Goal: Information Seeking & Learning: Learn about a topic

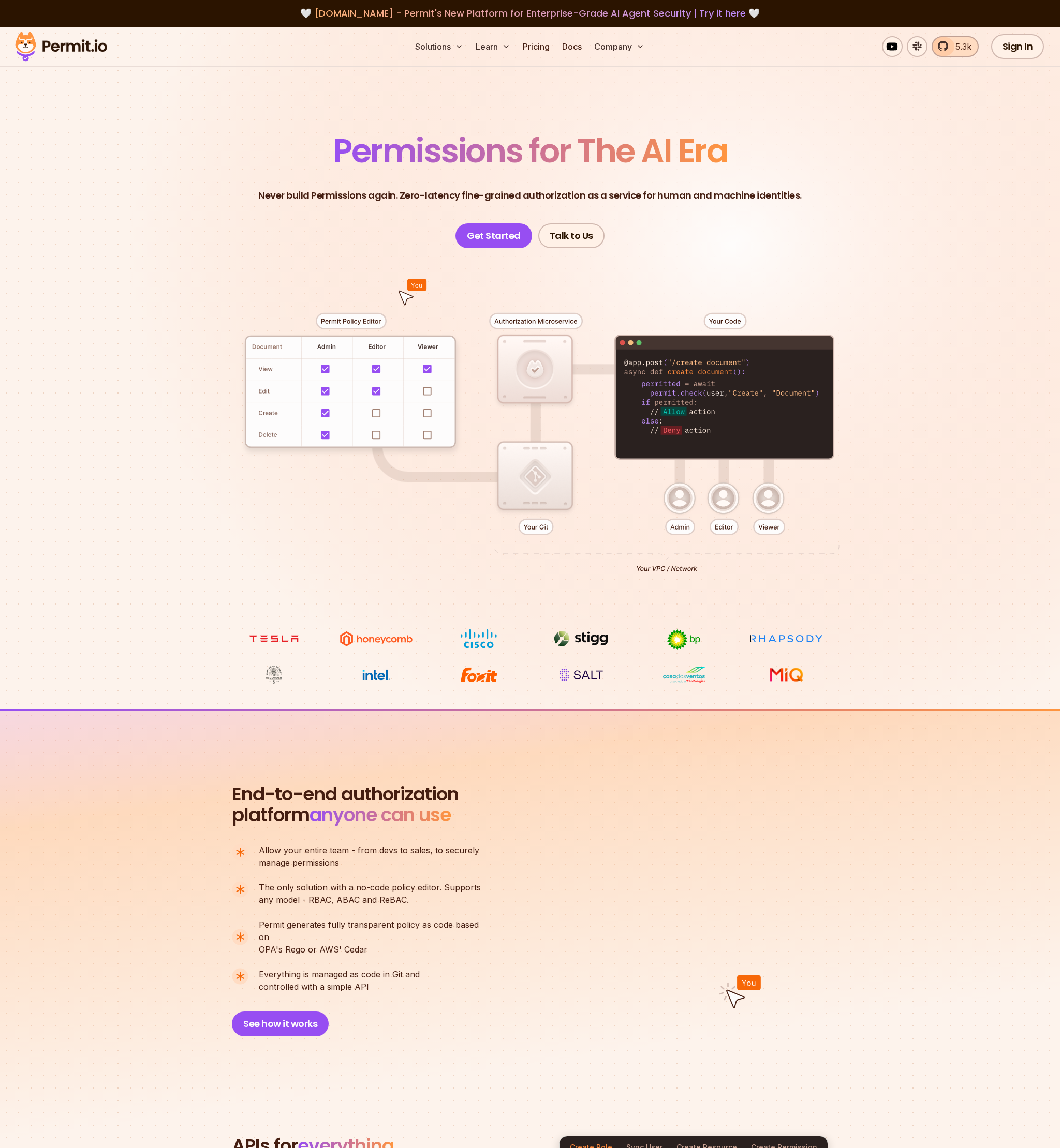
click at [944, 40] on link "5.3k" at bounding box center [955, 46] width 47 height 21
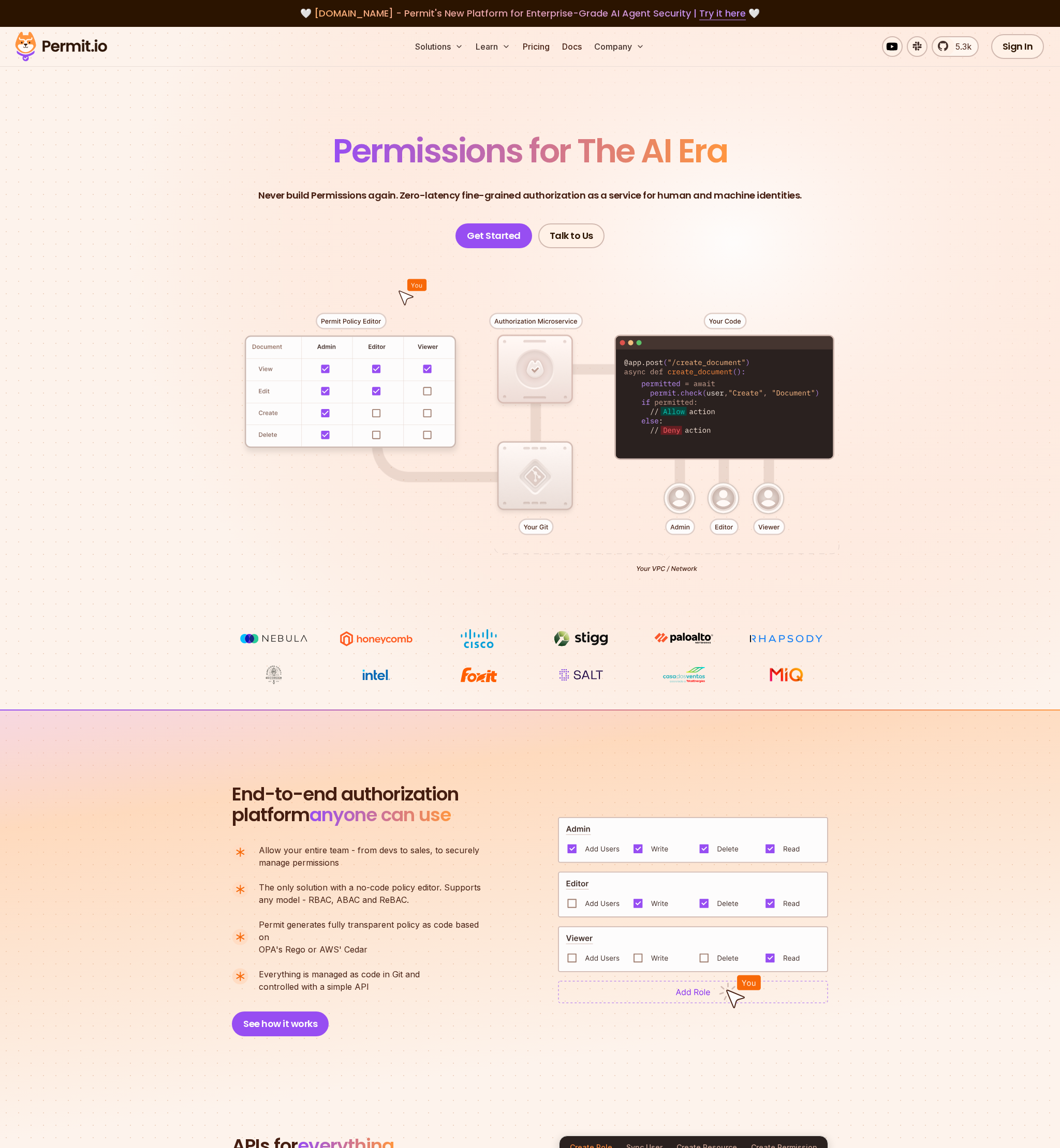
click at [128, 320] on section "Permissions for The AI Era Never build Permissions again. Zero-latency fine-gra…" at bounding box center [530, 368] width 1060 height 683
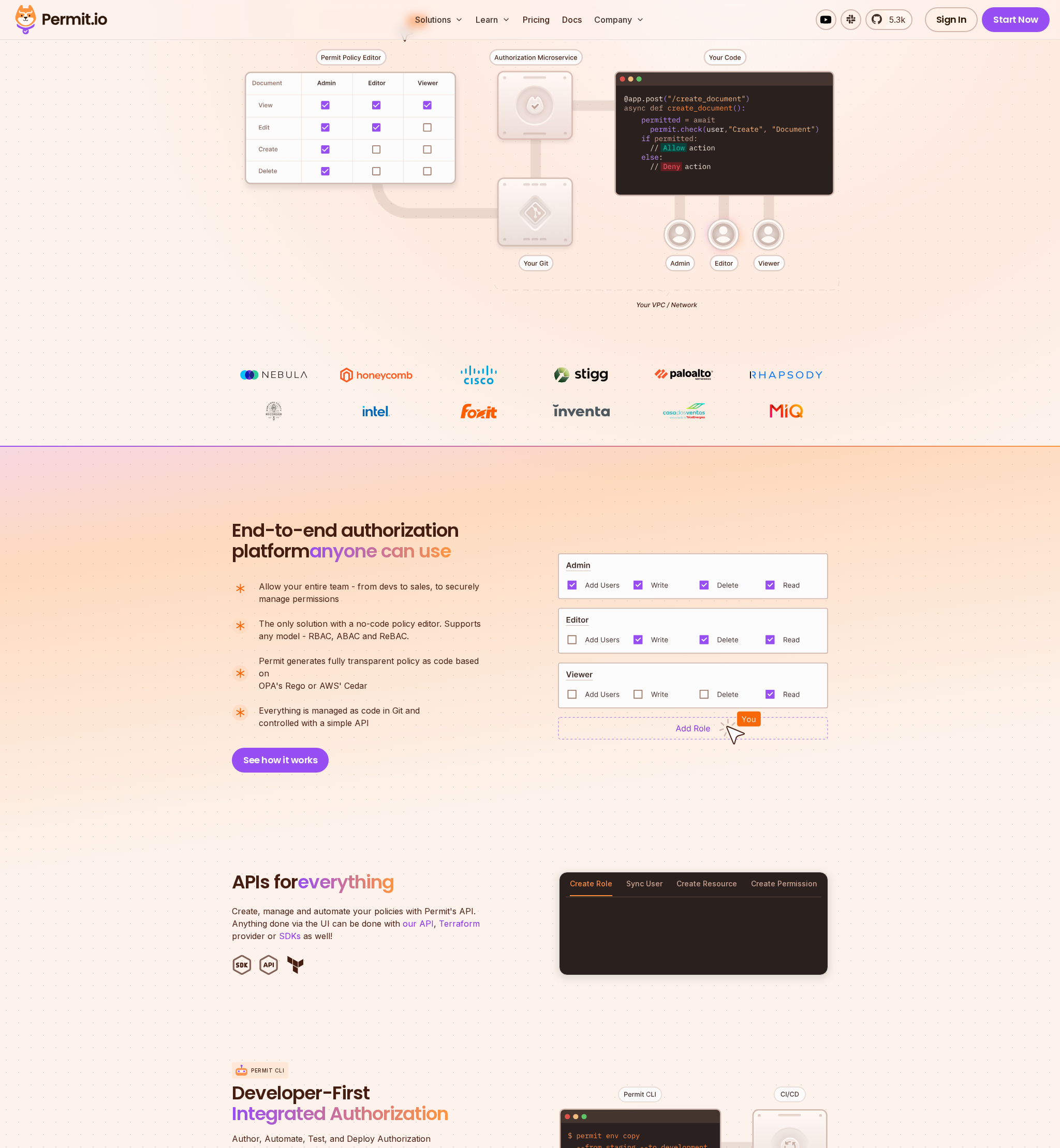
scroll to position [298, 0]
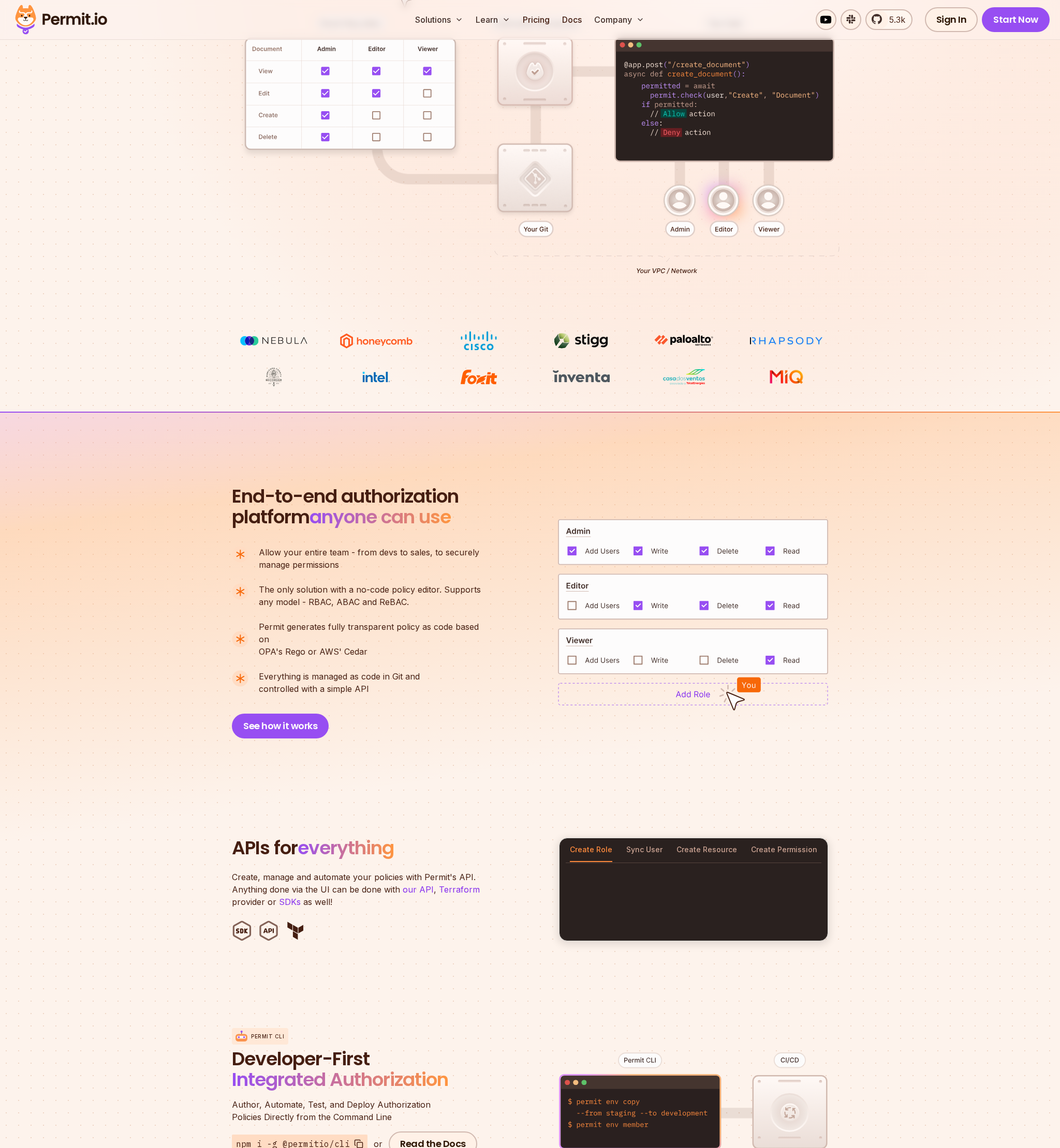
click at [181, 317] on div at bounding box center [530, 140] width 724 height 381
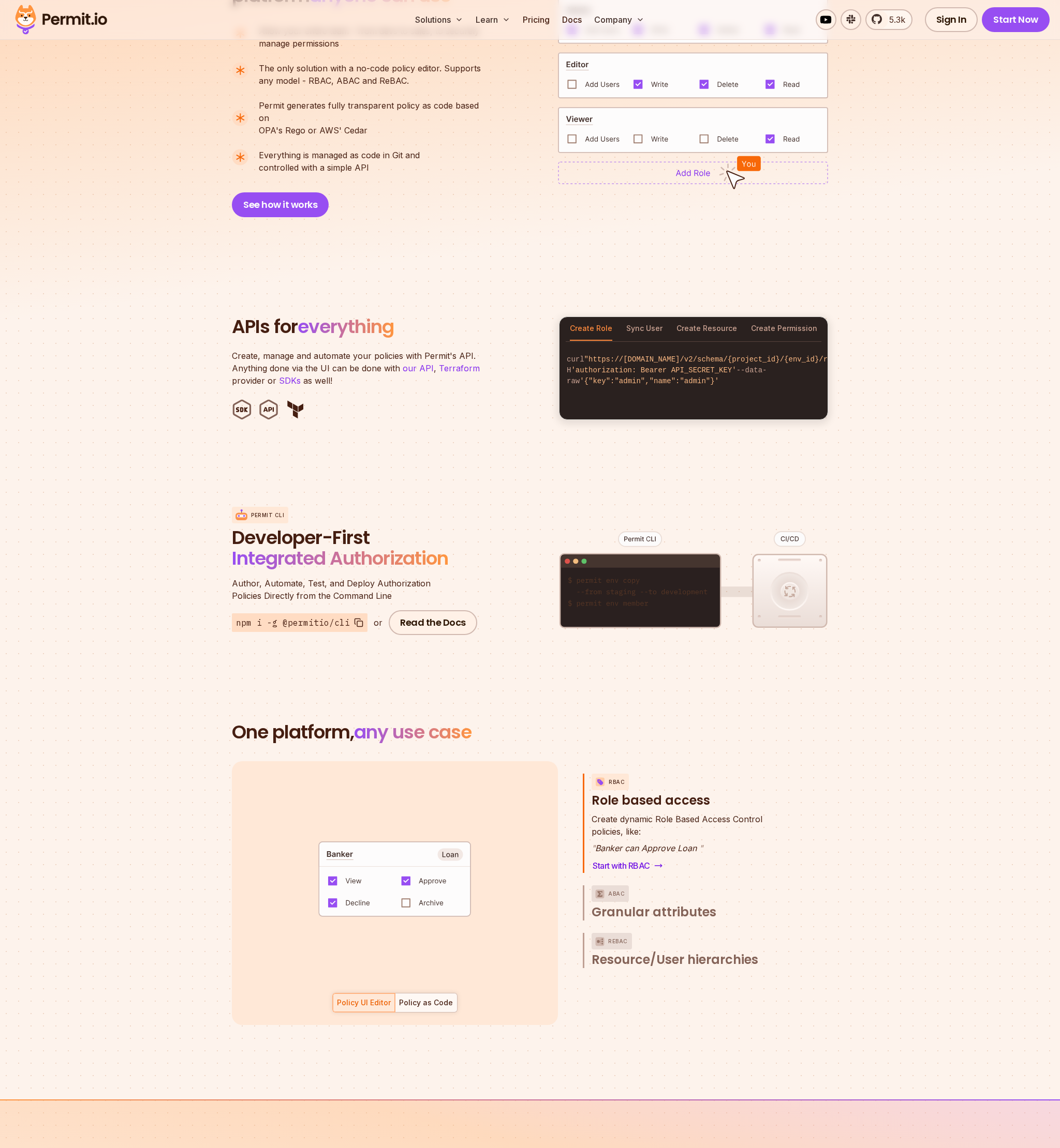
scroll to position [894, 0]
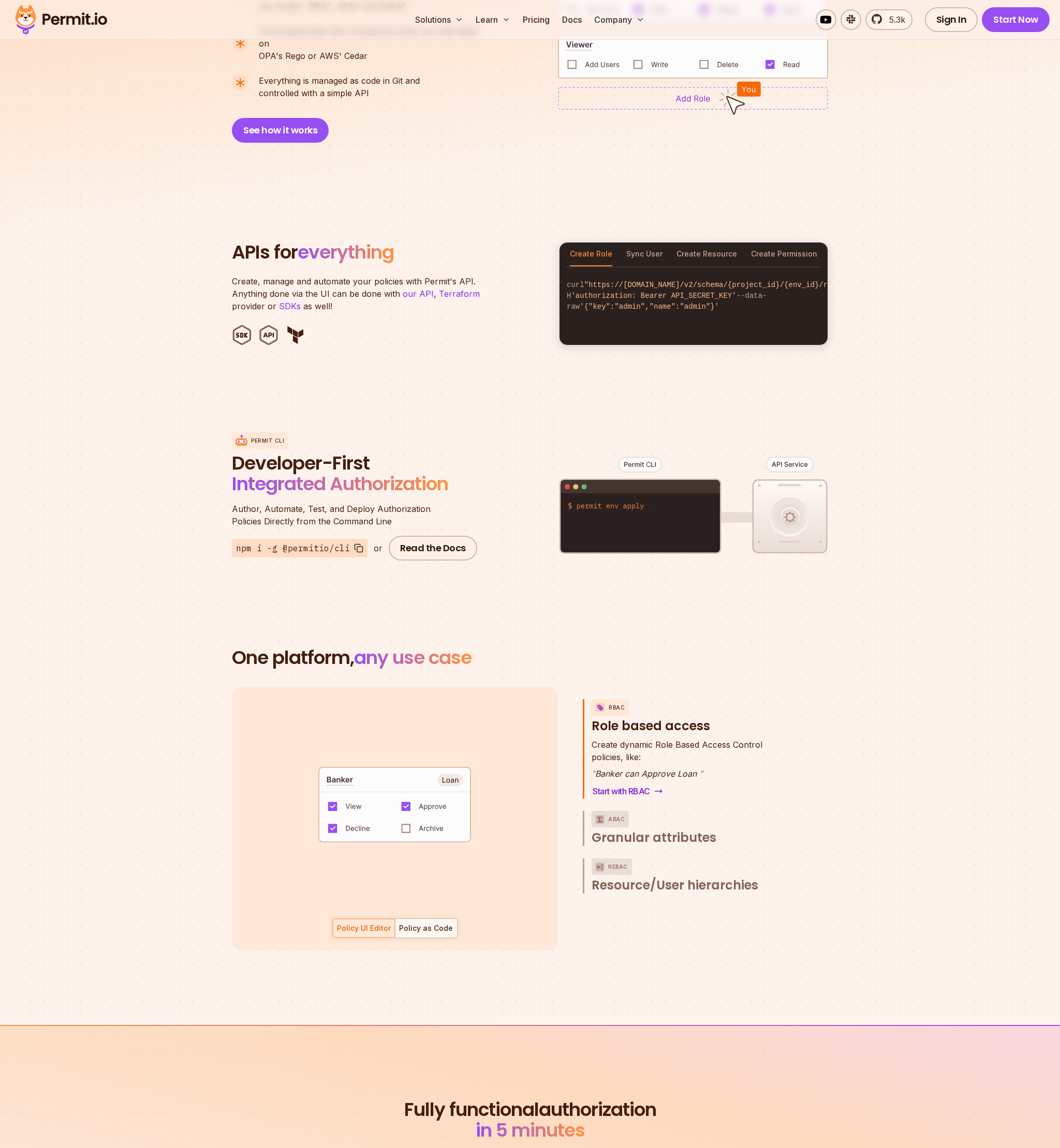
click at [177, 317] on section "APIs for everything Create, manage and automate your policies with Permit's API…" at bounding box center [530, 294] width 1060 height 203
click at [500, 339] on section "APIs for everything Create, manage and automate your policies with Permit's API…" at bounding box center [530, 294] width 1060 height 203
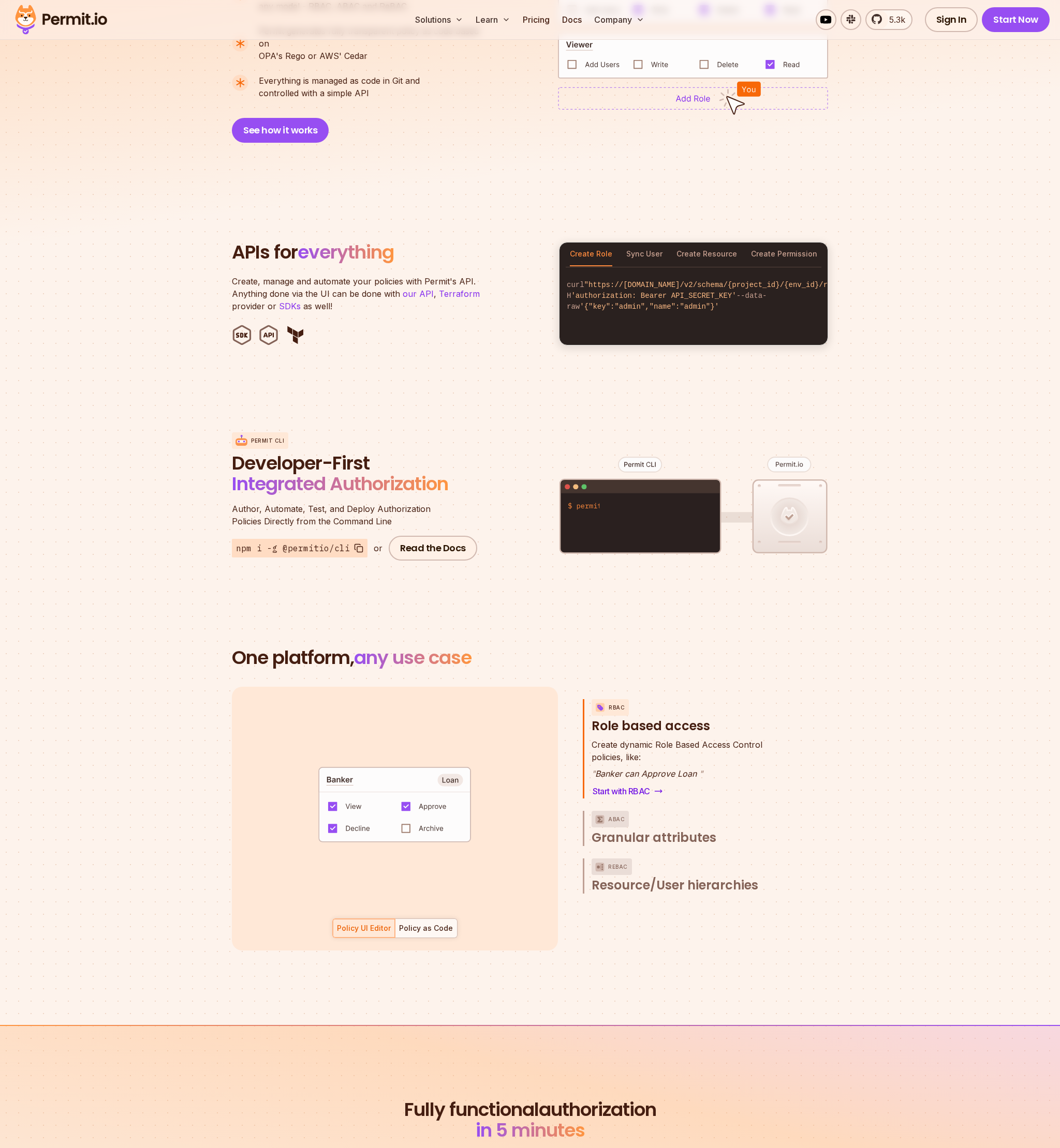
click at [489, 335] on section "APIs for everything Create, manage and automate your policies with Permit's API…" at bounding box center [530, 294] width 1060 height 203
click at [488, 333] on section "APIs for everything Create, manage and automate your policies with Permit's API…" at bounding box center [530, 294] width 1060 height 203
click at [482, 333] on ul at bounding box center [389, 335] width 314 height 21
click at [480, 333] on ul at bounding box center [389, 335] width 314 height 21
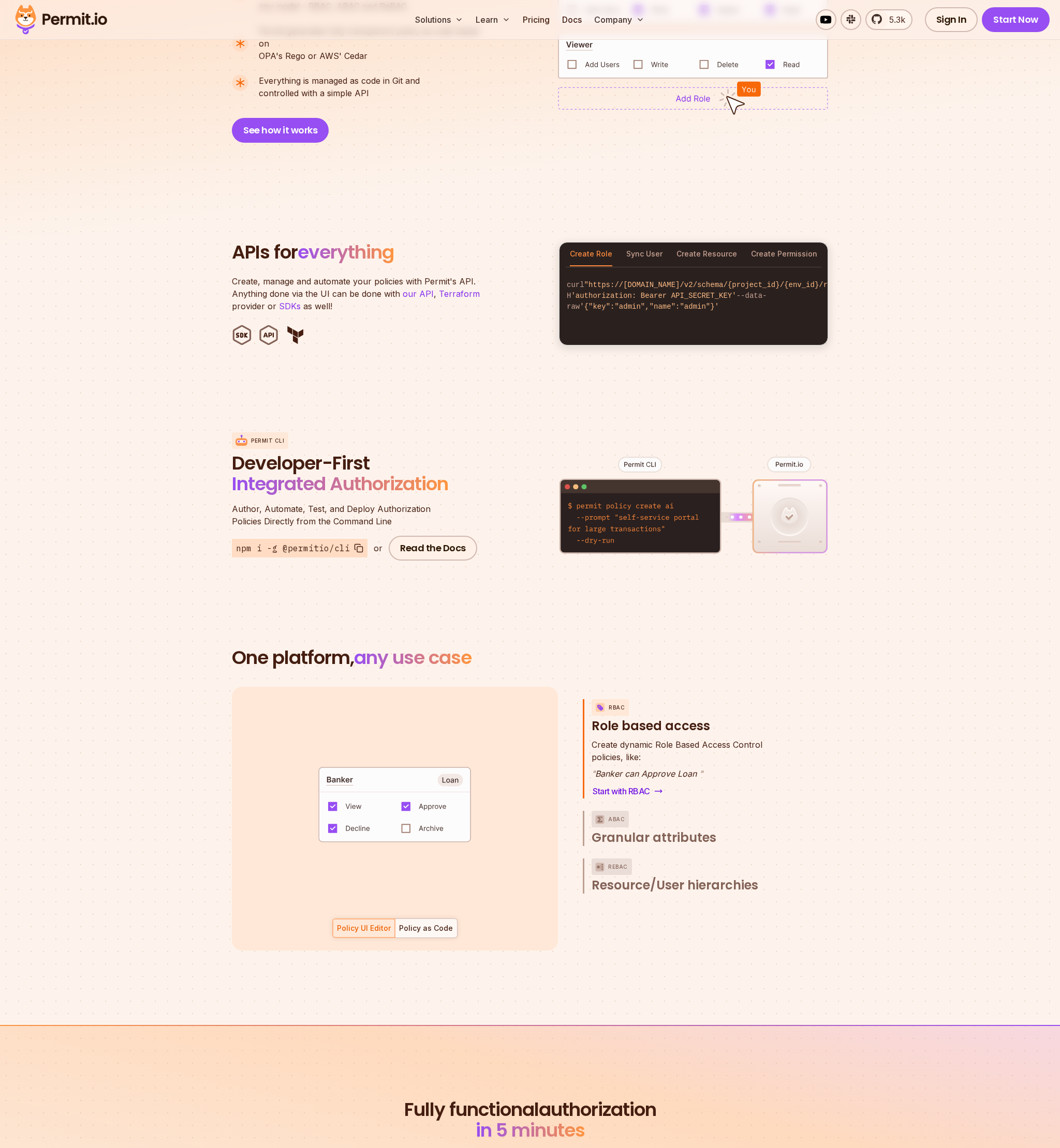
click at [480, 333] on ul at bounding box center [389, 335] width 314 height 21
click at [478, 333] on ul at bounding box center [389, 335] width 314 height 21
click at [469, 333] on ul at bounding box center [389, 335] width 314 height 21
click at [464, 333] on ul at bounding box center [389, 335] width 314 height 21
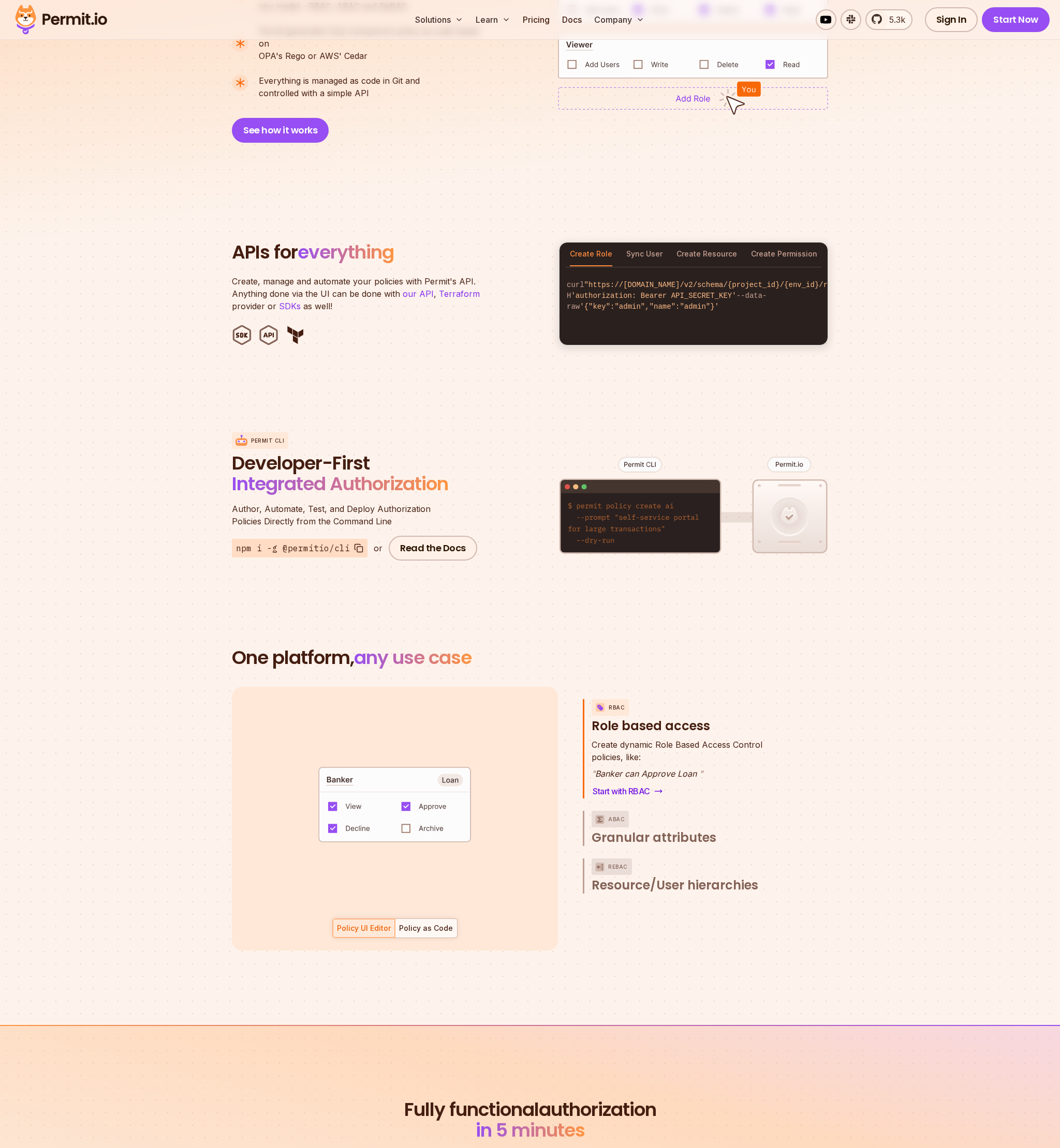
click at [464, 333] on ul at bounding box center [389, 335] width 314 height 21
click at [470, 311] on header "APIs for everything Create, manage and automate your policies with Permit's API…" at bounding box center [389, 294] width 314 height 104
click at [864, 417] on section "Permit CLI Developer-First Integrated Authorization Author, Automate, Test, and…" at bounding box center [530, 497] width 1060 height 203
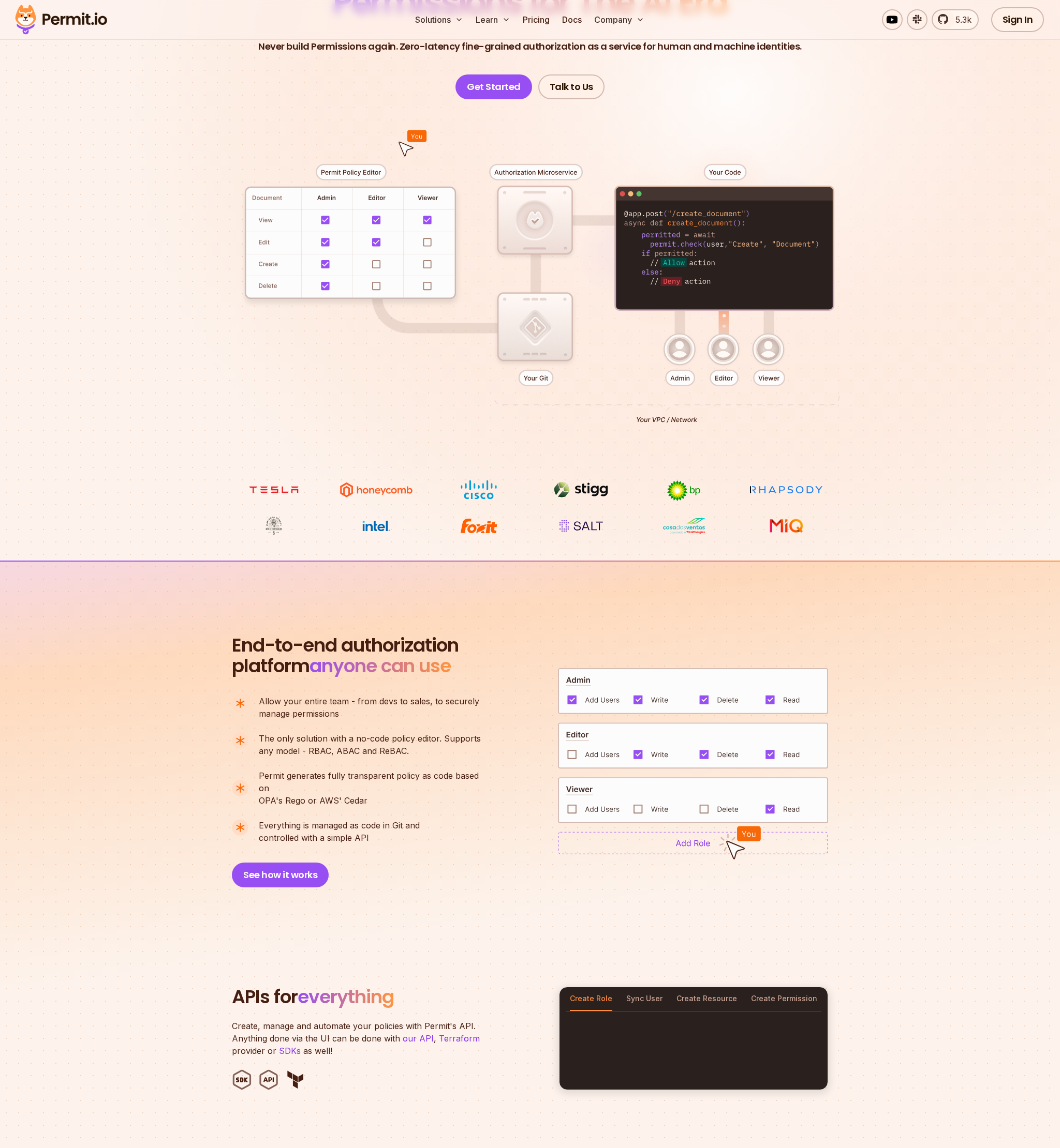
scroll to position [0, 0]
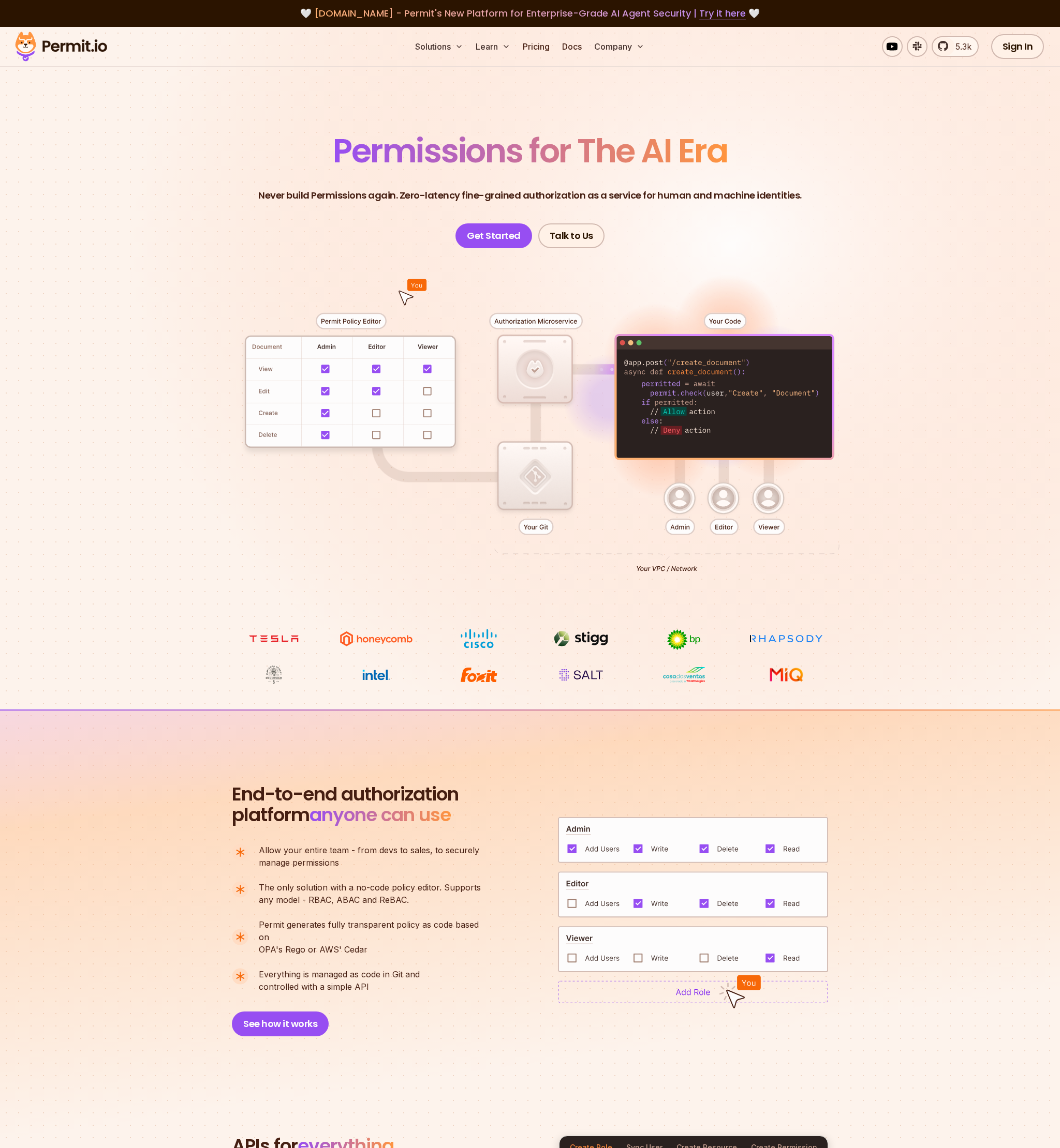
click at [896, 416] on section "Permissions for The AI Era Never build Permissions again. Zero-latency fine-gra…" at bounding box center [530, 368] width 1060 height 683
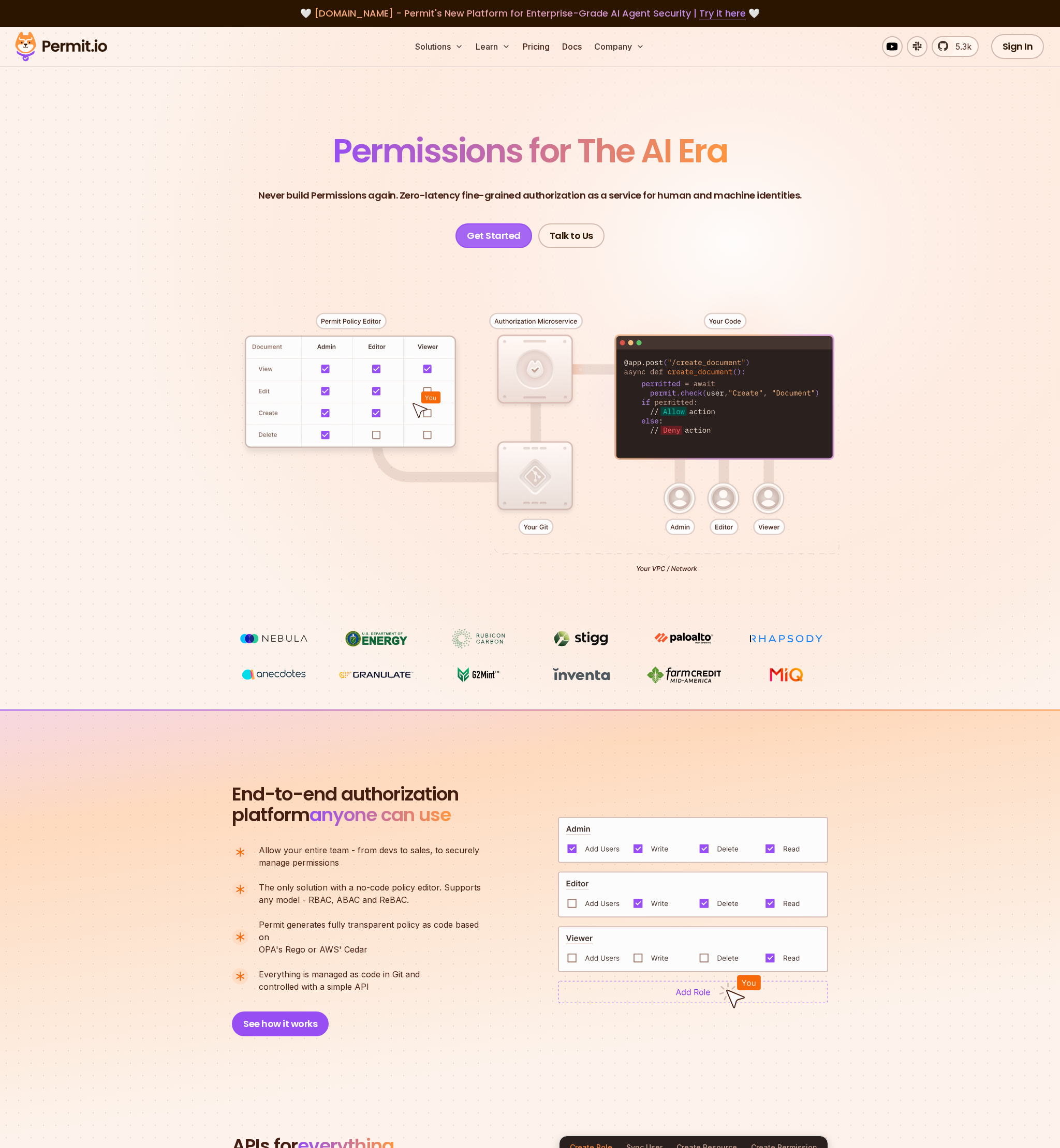
click at [475, 239] on link "Get Started" at bounding box center [494, 236] width 76 height 25
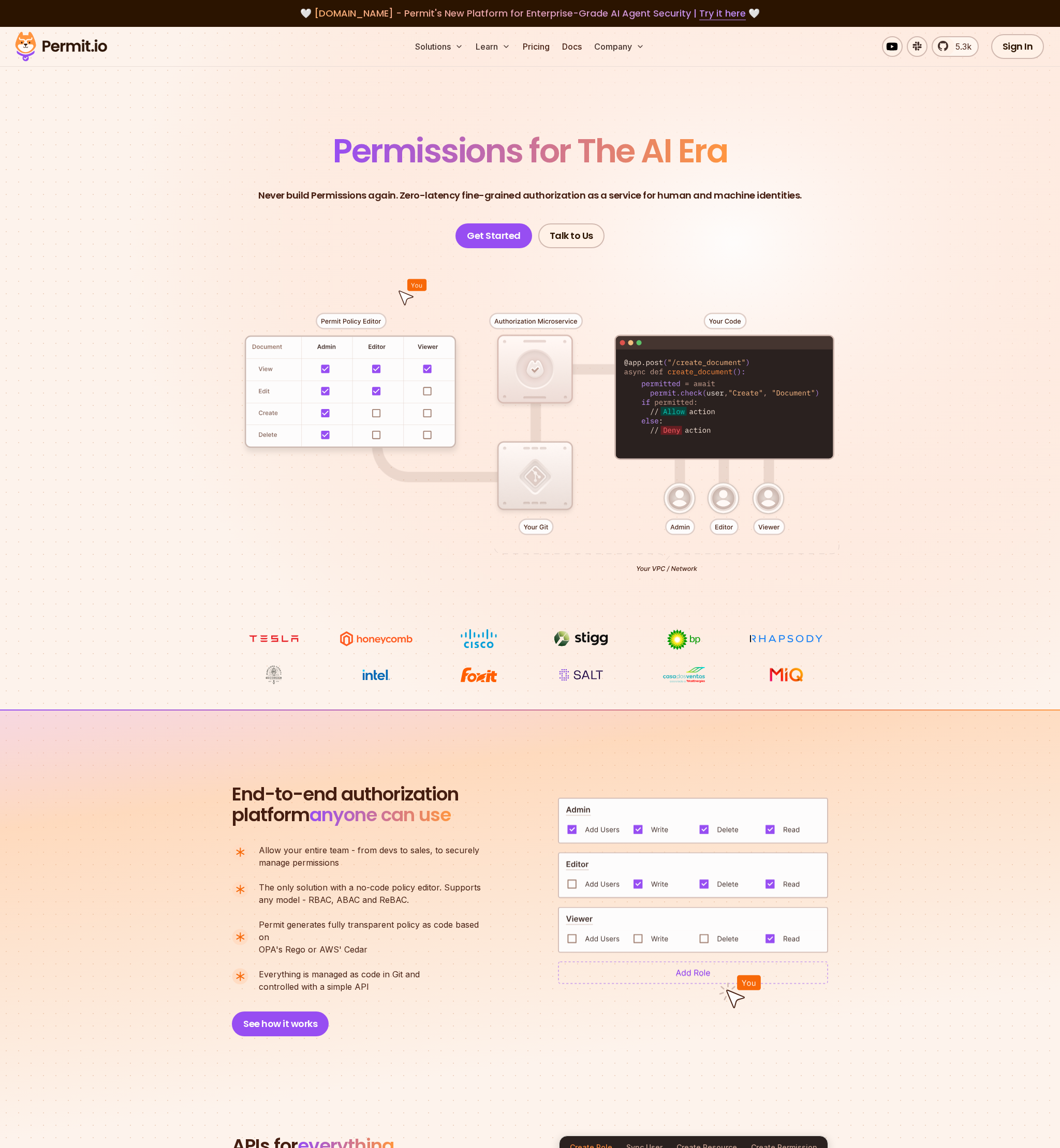
click at [185, 156] on header "Permissions for The AI Era Never build Permissions again. Zero-latency fine-gra…" at bounding box center [530, 191] width 724 height 114
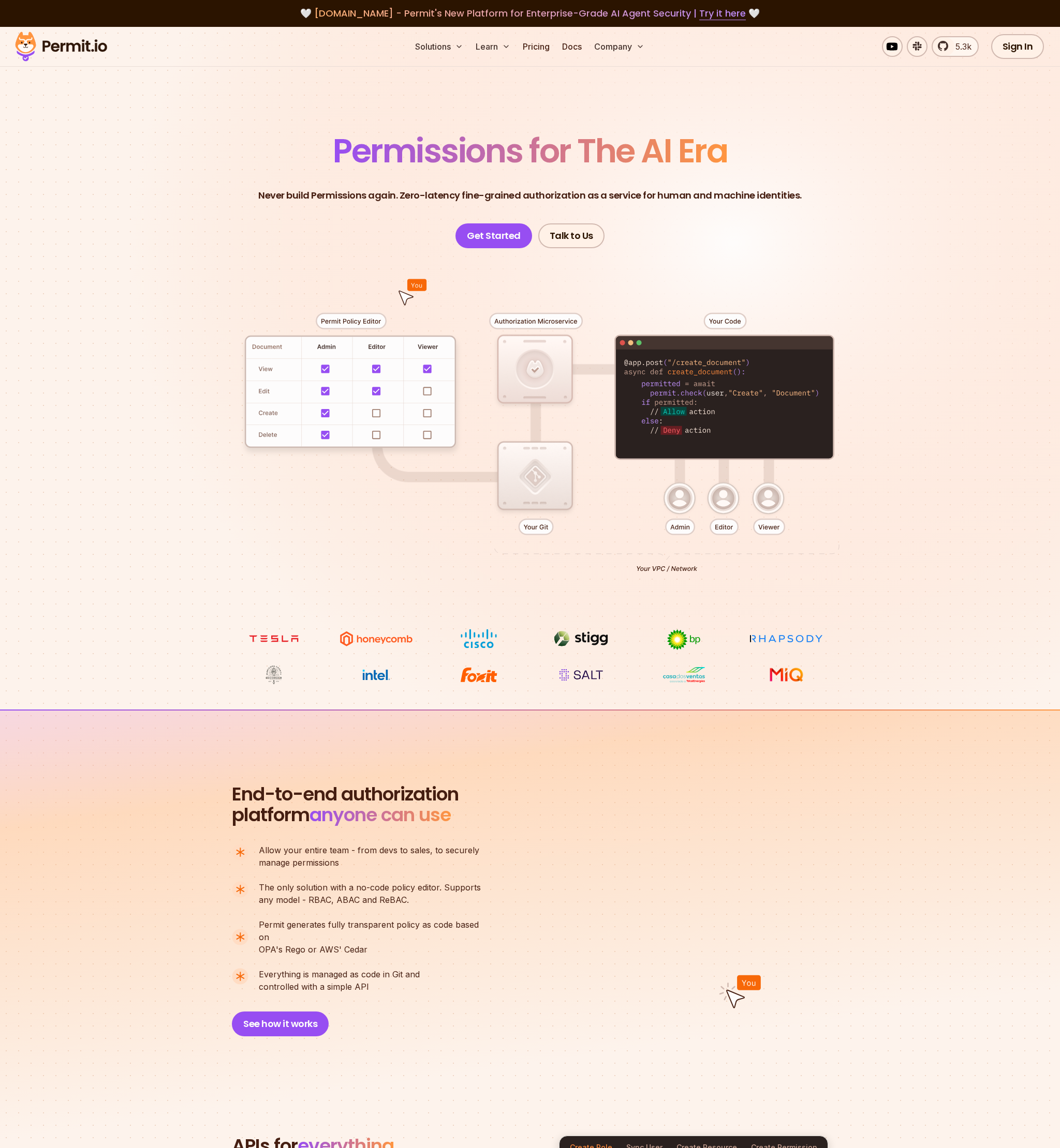
click at [174, 151] on header "Permissions for The AI Era Never build Permissions again. Zero-latency fine-gra…" at bounding box center [530, 191] width 724 height 114
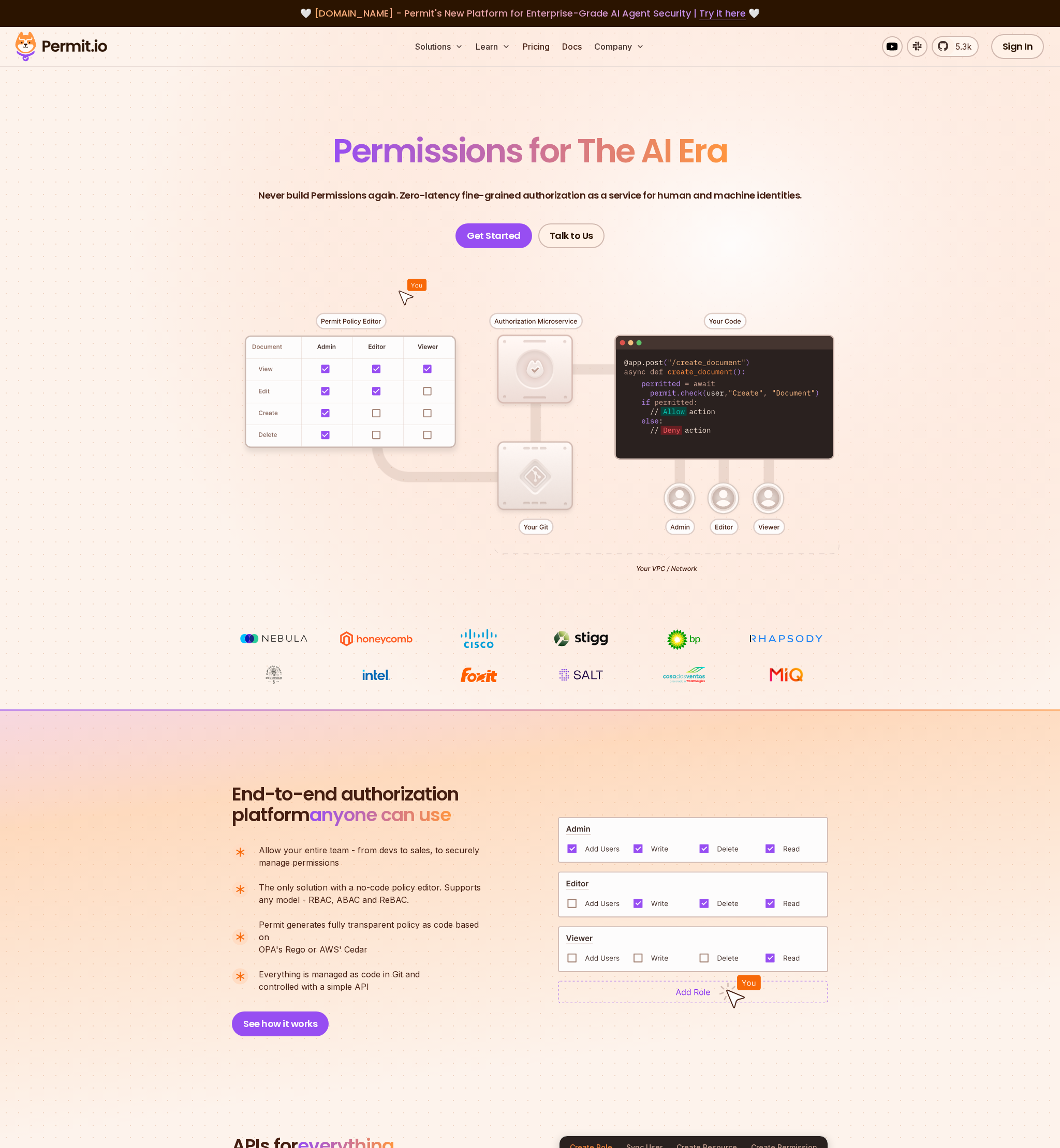
click at [171, 151] on header "Permissions for The AI Era Never build Permissions again. Zero-latency fine-gra…" at bounding box center [530, 191] width 724 height 114
click at [171, 150] on header "Permissions for The AI Era Never build Permissions again. Zero-latency fine-gra…" at bounding box center [530, 191] width 724 height 114
click at [649, 148] on span "Permissions for The AI Era" at bounding box center [530, 150] width 395 height 46
click at [601, 142] on span "Permissions for The AI Era" at bounding box center [530, 150] width 395 height 46
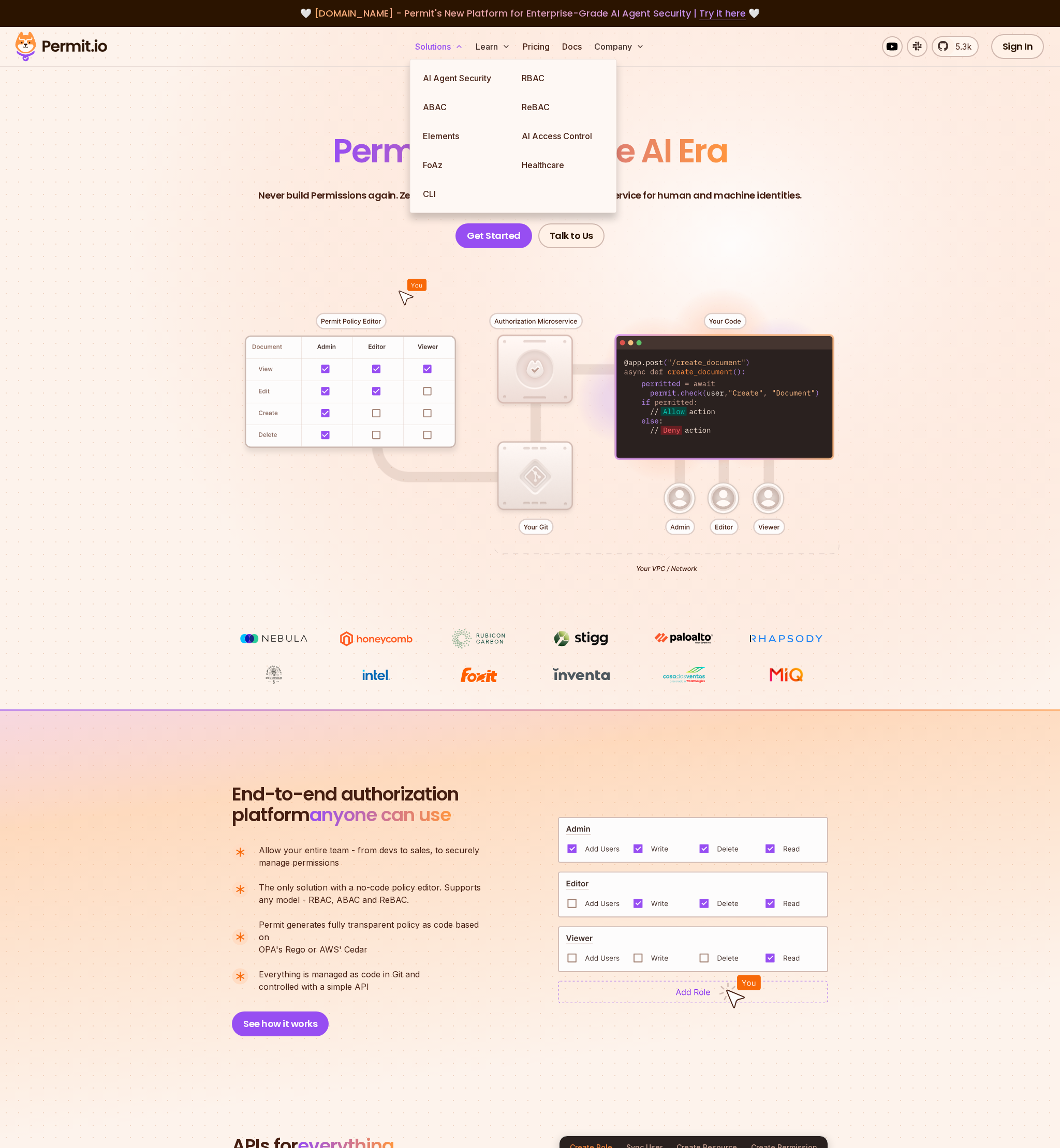
click at [443, 46] on button "Solutions" at bounding box center [439, 46] width 56 height 21
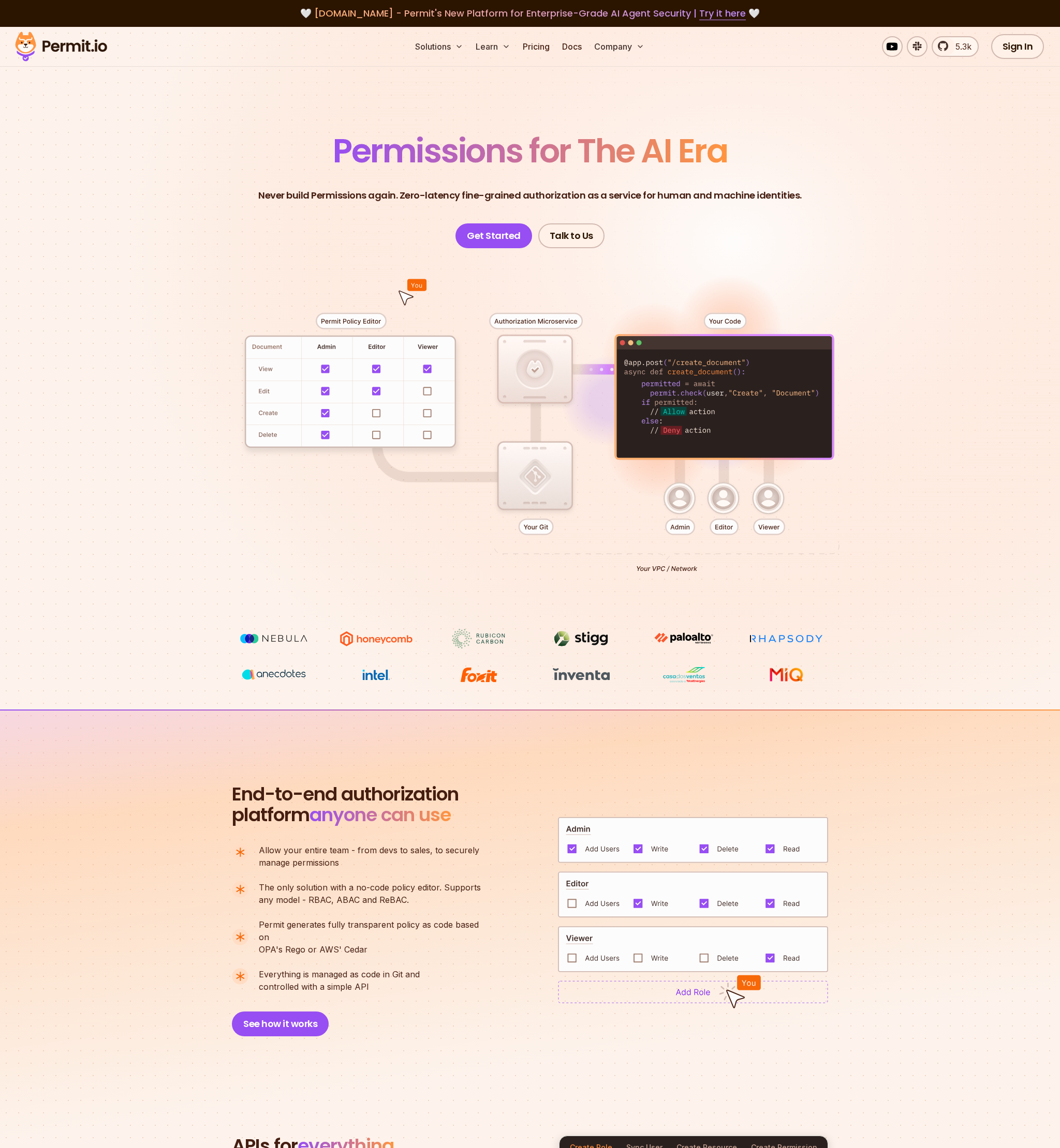
drag, startPoint x: 370, startPoint y: 63, endPoint x: 533, endPoint y: 44, distance: 164.1
click at [372, 63] on div "Solutions Learn Pricing Docs Company 5.3k Sign In Start Now" at bounding box center [530, 47] width 1060 height 40
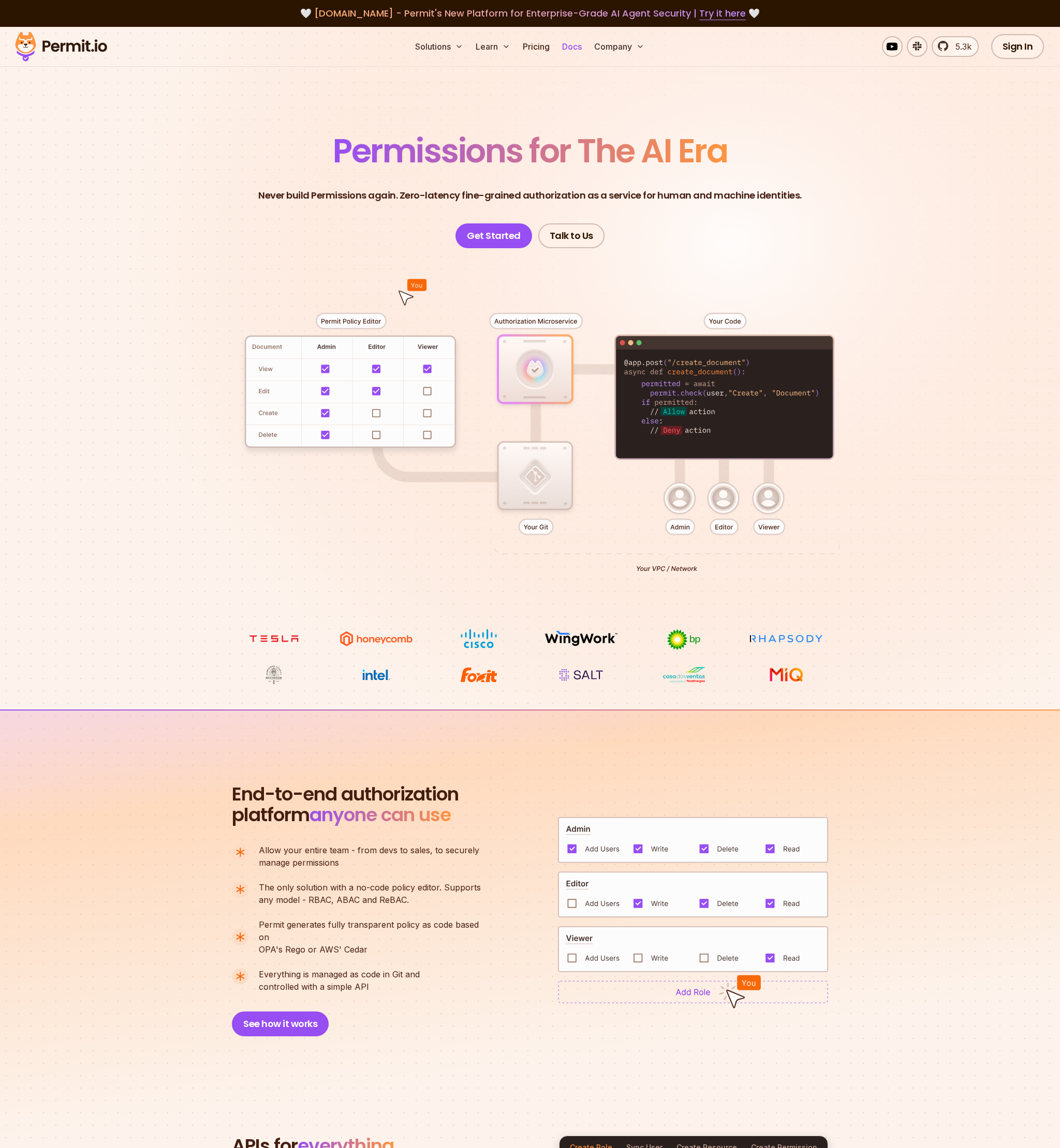
click at [581, 41] on link "Docs" at bounding box center [572, 46] width 28 height 21
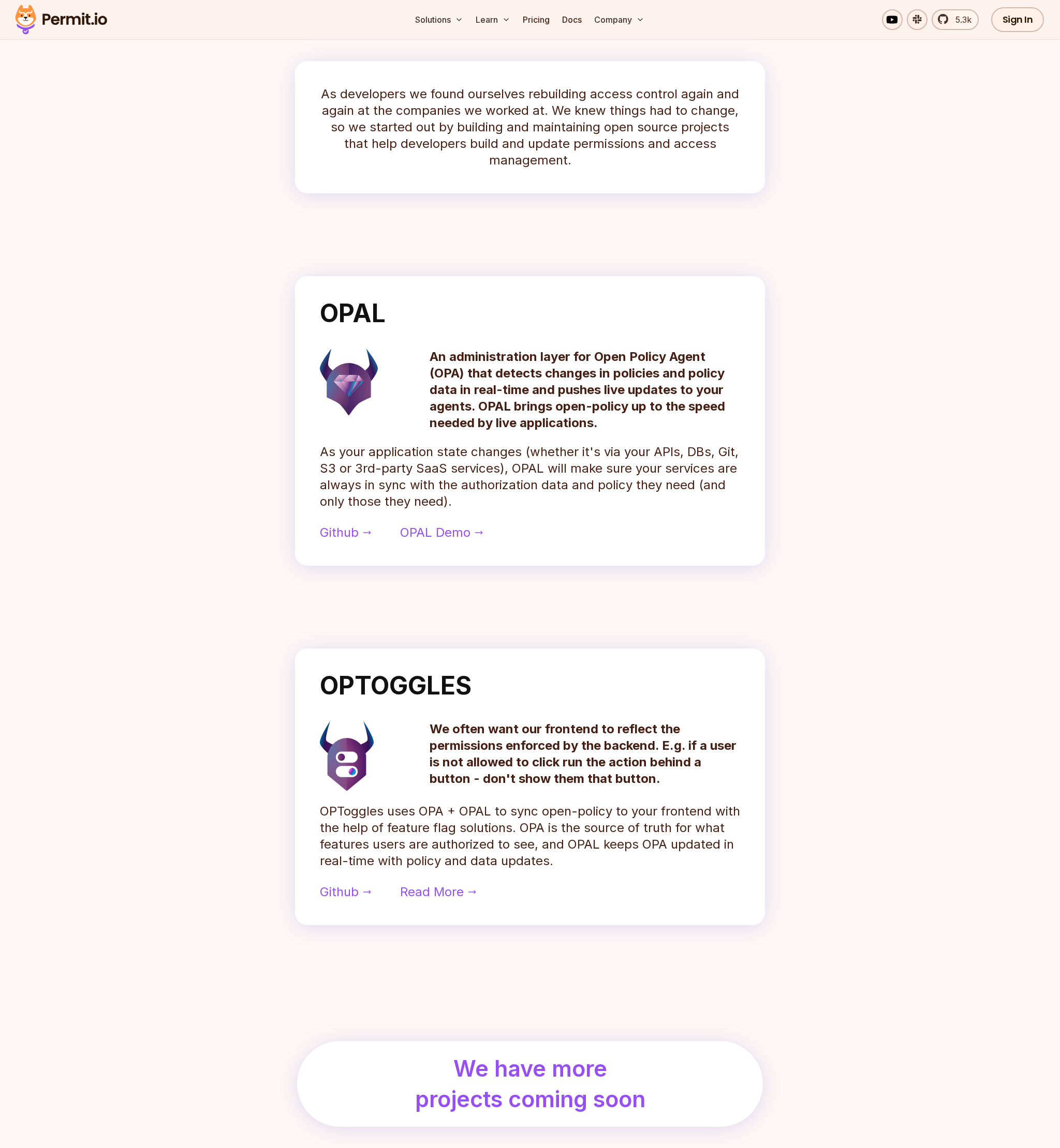
scroll to position [447, 0]
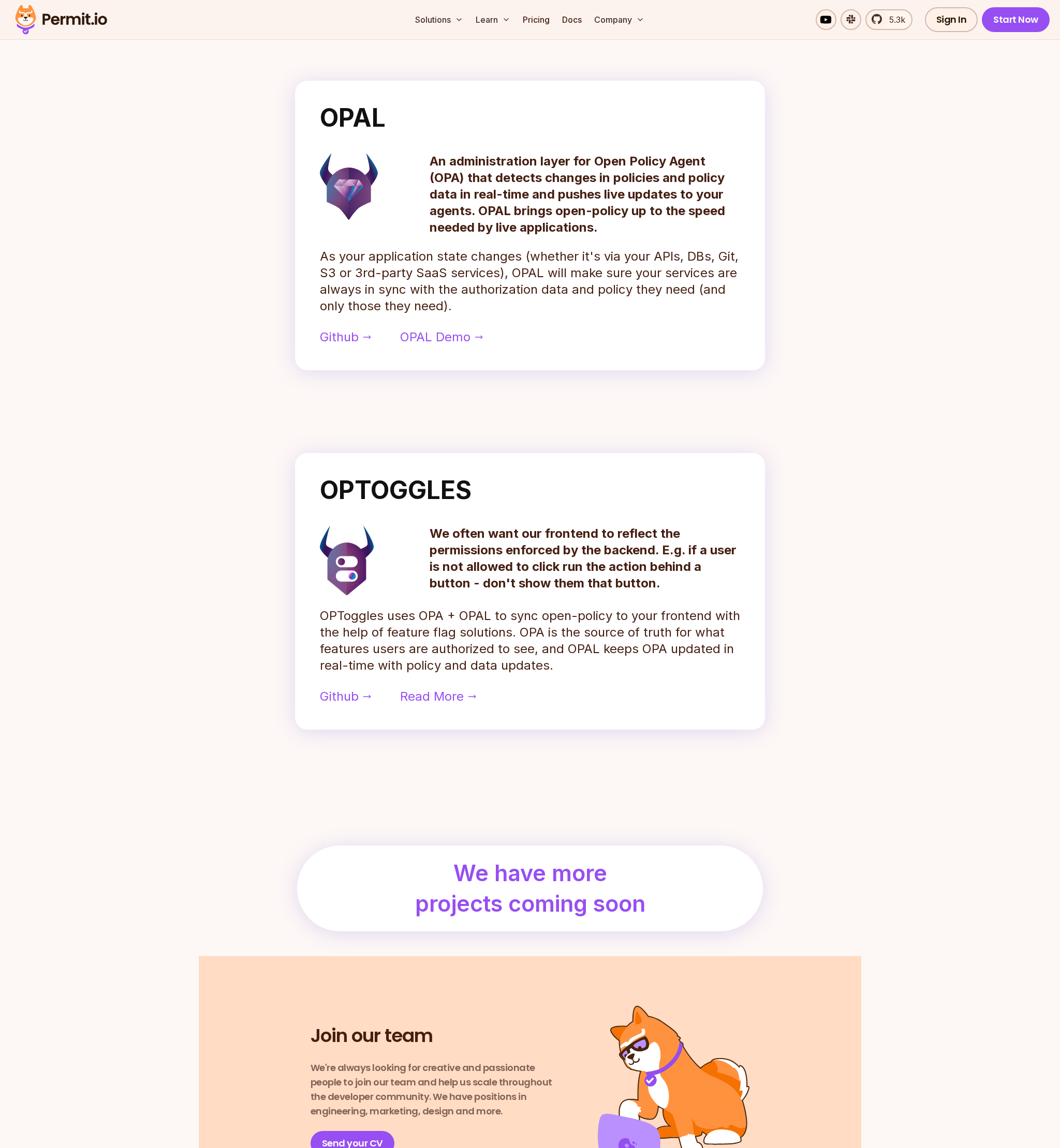
click at [517, 540] on p "We often want our frontend to reflect the permissions enforced by the backend. …" at bounding box center [585, 558] width 311 height 66
click at [491, 532] on p "We often want our frontend to reflect the permissions enforced by the backend. …" at bounding box center [585, 558] width 311 height 66
click at [504, 513] on div "OPTOGGLES We often want our frontend to reflect the permissions enforced by the…" at bounding box center [530, 591] width 470 height 277
click at [496, 515] on div "OPTOGGLES We often want our frontend to reflect the permissions enforced by the…" at bounding box center [530, 591] width 470 height 277
click at [504, 494] on h2 "OPTOGGLES" at bounding box center [530, 490] width 420 height 25
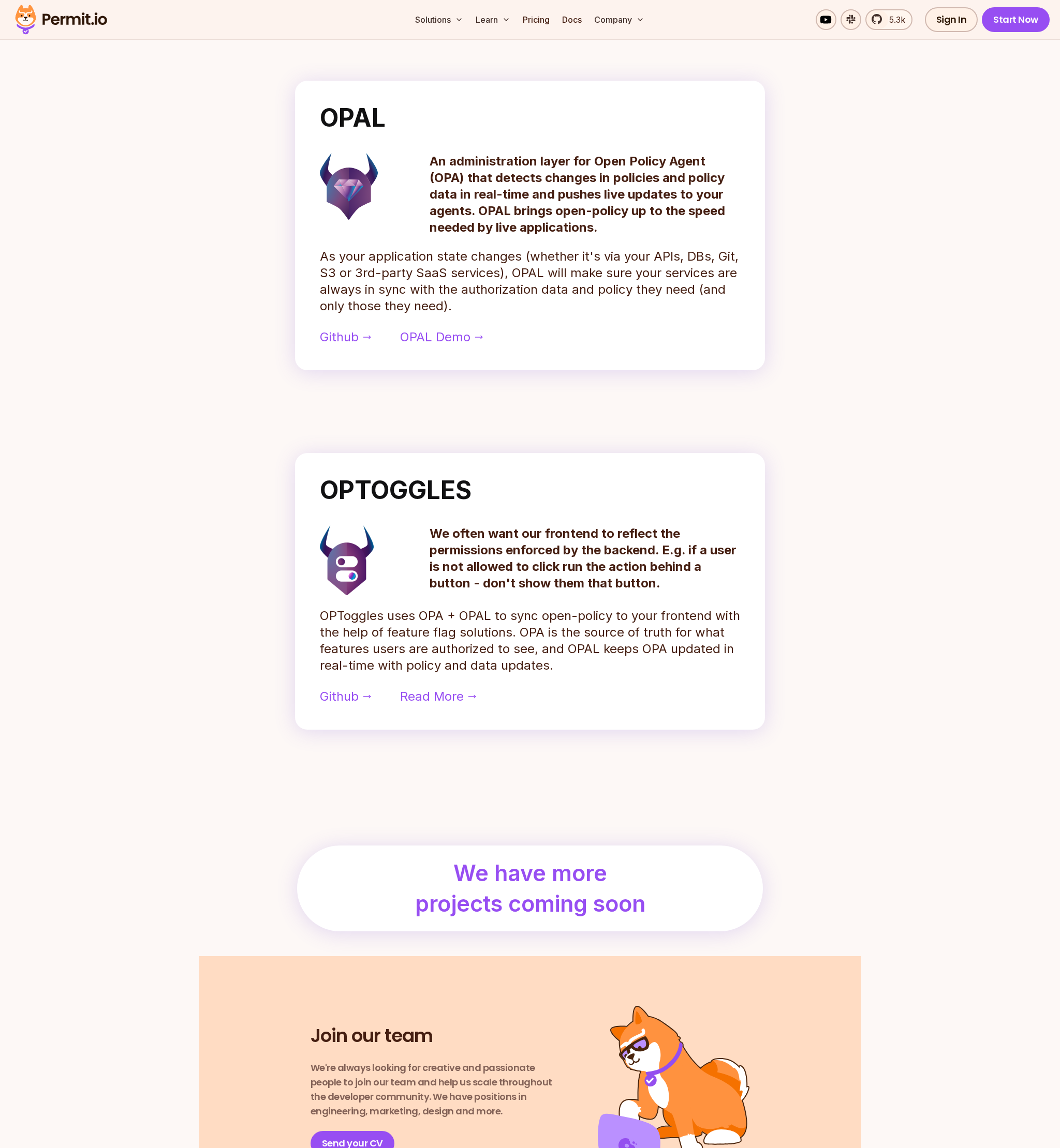
click at [491, 495] on h2 "OPTOGGLES" at bounding box center [530, 490] width 420 height 25
click at [488, 494] on h2 "OPTOGGLES" at bounding box center [530, 490] width 420 height 25
click at [395, 604] on div "OPTOGGLES We often want our frontend to reflect the permissions enforced by the…" at bounding box center [530, 591] width 470 height 277
click at [363, 620] on p "OPToggles uses OPA + OPAL to sync open-policy to your frontend with the help of…" at bounding box center [530, 641] width 420 height 66
click at [413, 622] on p "OPToggles uses OPA + OPAL to sync open-policy to your frontend with the help of…" at bounding box center [530, 641] width 420 height 66
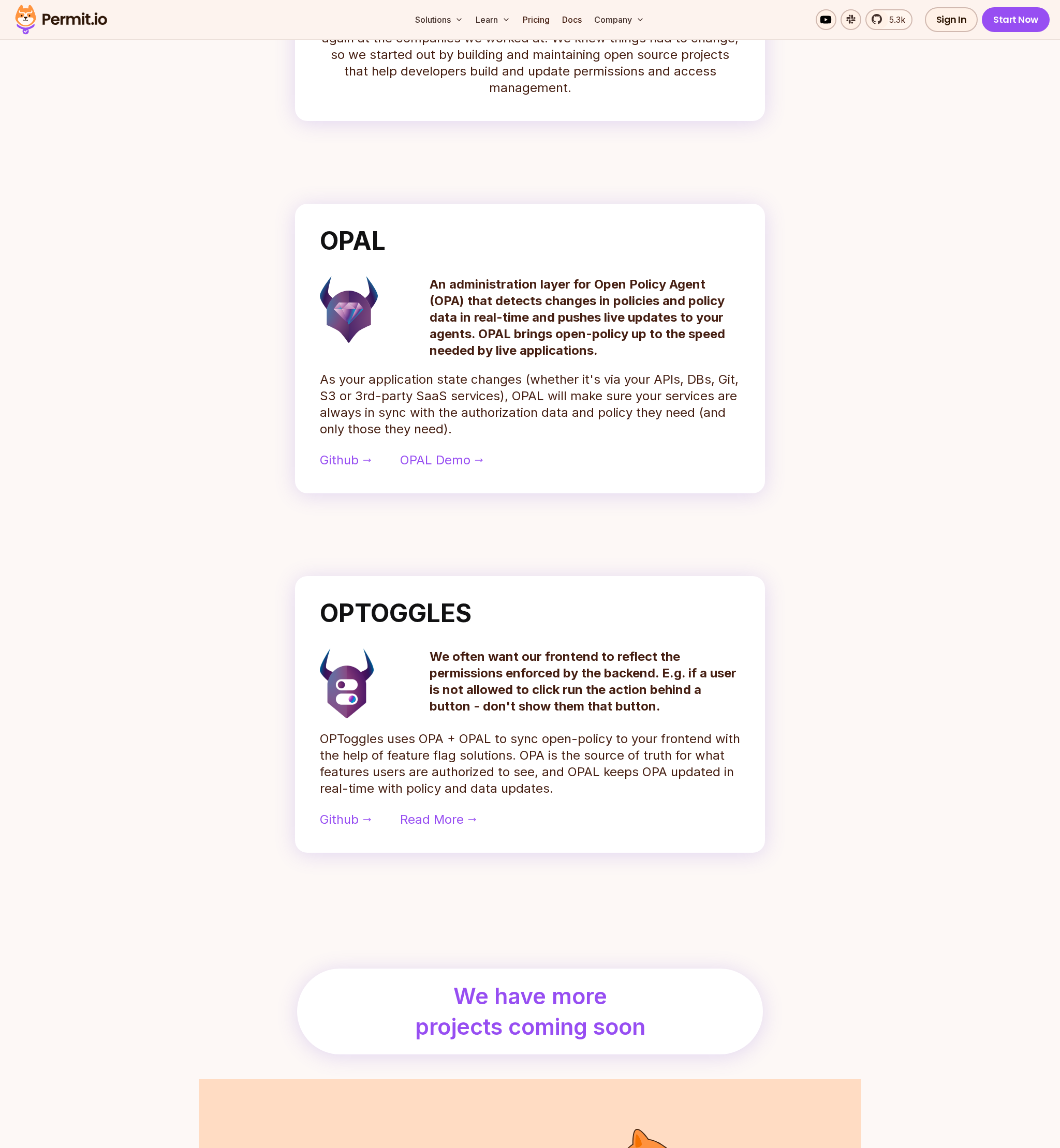
scroll to position [596, 0]
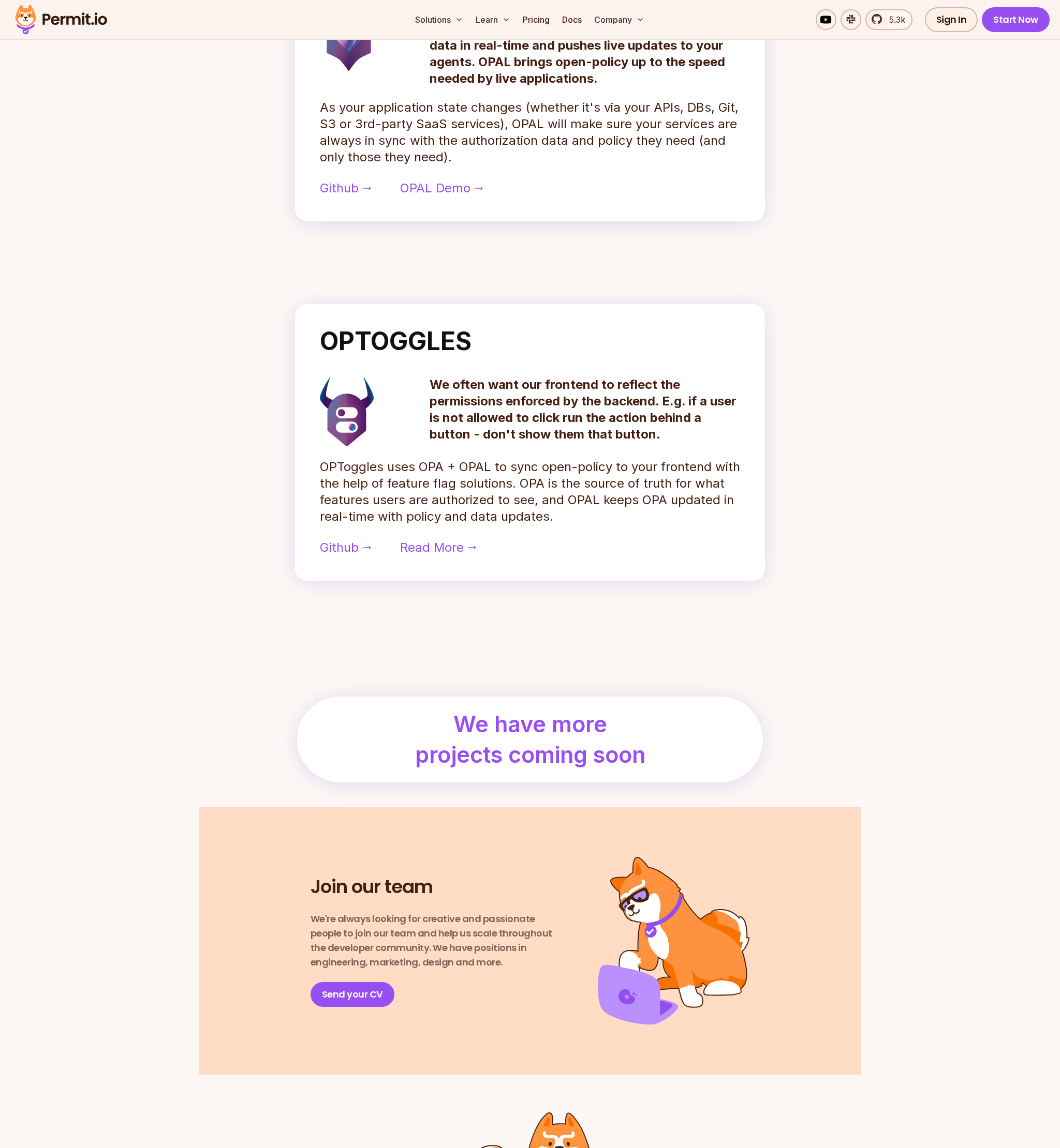
click at [602, 496] on p "OPToggles uses OPA + OPAL to sync open-policy to your frontend with the help of…" at bounding box center [530, 491] width 420 height 66
drag, startPoint x: 595, startPoint y: 501, endPoint x: 590, endPoint y: 504, distance: 5.8
click at [595, 502] on p "OPToggles uses OPA + OPAL to sync open-policy to your frontend with the help of…" at bounding box center [530, 491] width 420 height 66
click at [576, 512] on p "OPToggles uses OPA + OPAL to sync open-policy to your frontend with the help of…" at bounding box center [530, 491] width 420 height 66
click at [575, 512] on p "OPToggles uses OPA + OPAL to sync open-policy to your frontend with the help of…" at bounding box center [530, 491] width 420 height 66
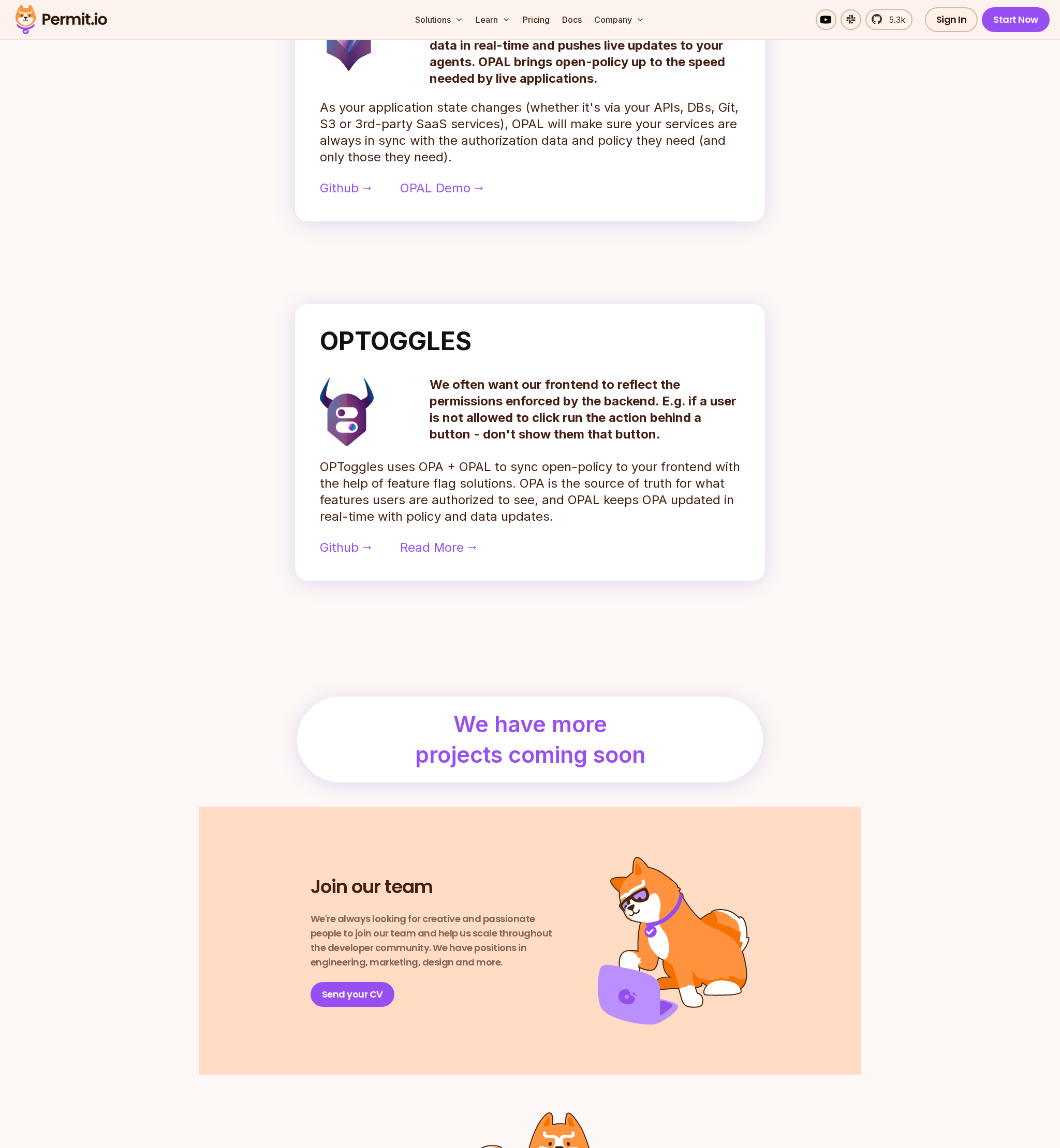
click at [575, 512] on p "OPToggles uses OPA + OPAL to sync open-policy to your frontend with the help of…" at bounding box center [530, 491] width 420 height 66
click at [574, 513] on p "OPToggles uses OPA + OPAL to sync open-policy to your frontend with the help of…" at bounding box center [530, 491] width 420 height 66
click at [598, 512] on p "OPToggles uses OPA + OPAL to sync open-policy to your frontend with the help of…" at bounding box center [530, 491] width 420 height 66
click at [594, 512] on p "OPToggles uses OPA + OPAL to sync open-policy to your frontend with the help of…" at bounding box center [530, 491] width 420 height 66
click at [597, 512] on p "OPToggles uses OPA + OPAL to sync open-policy to your frontend with the help of…" at bounding box center [530, 491] width 420 height 66
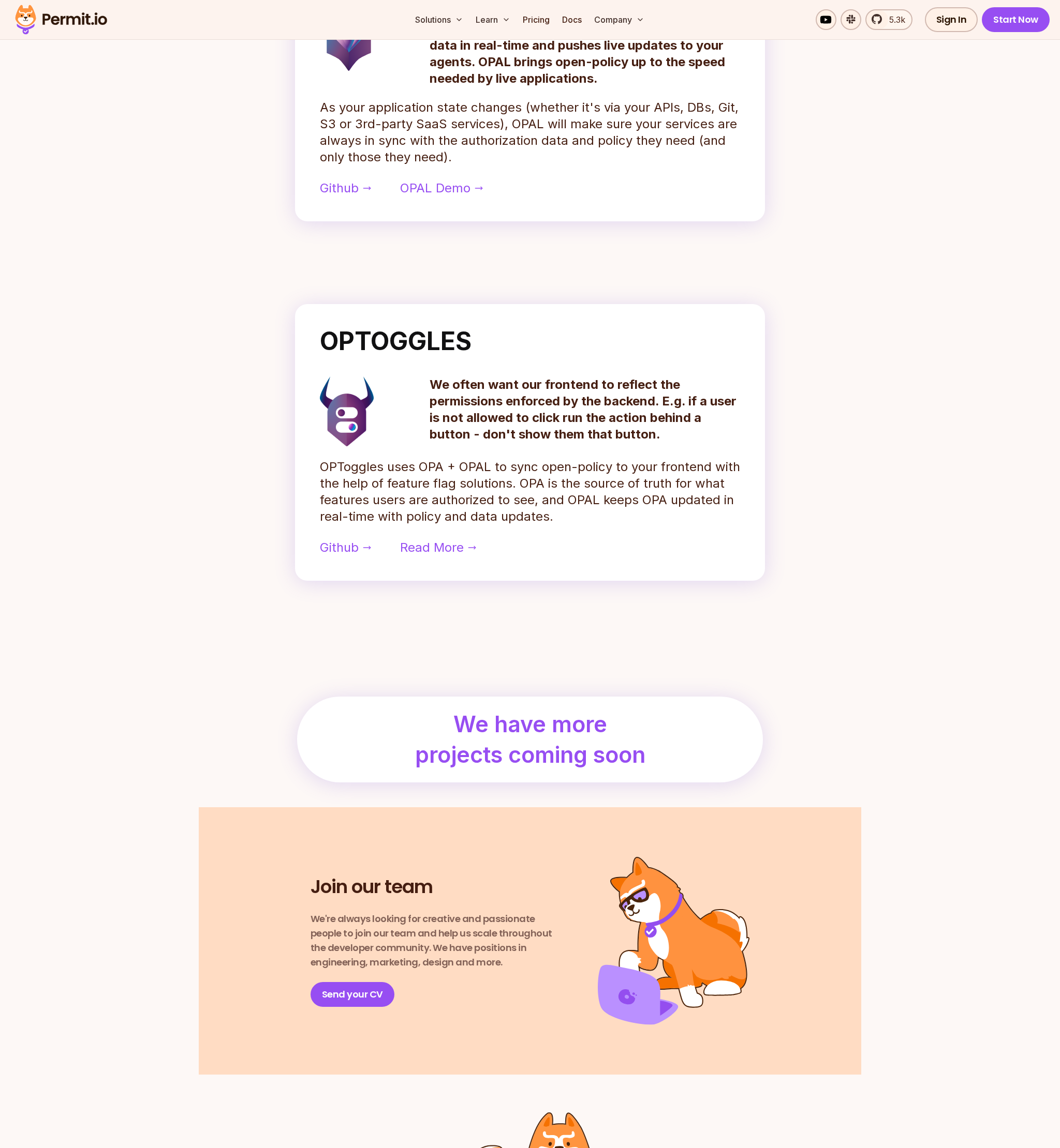
click at [597, 512] on p "OPToggles uses OPA + OPAL to sync open-policy to your frontend with the help of…" at bounding box center [530, 491] width 420 height 66
click at [580, 511] on p "OPToggles uses OPA + OPAL to sync open-policy to your frontend with the help of…" at bounding box center [530, 491] width 420 height 66
click at [579, 512] on p "OPToggles uses OPA + OPAL to sync open-policy to your frontend with the help of…" at bounding box center [530, 491] width 420 height 66
click at [624, 523] on p "OPToggles uses OPA + OPAL to sync open-policy to your frontend with the help of…" at bounding box center [530, 491] width 420 height 66
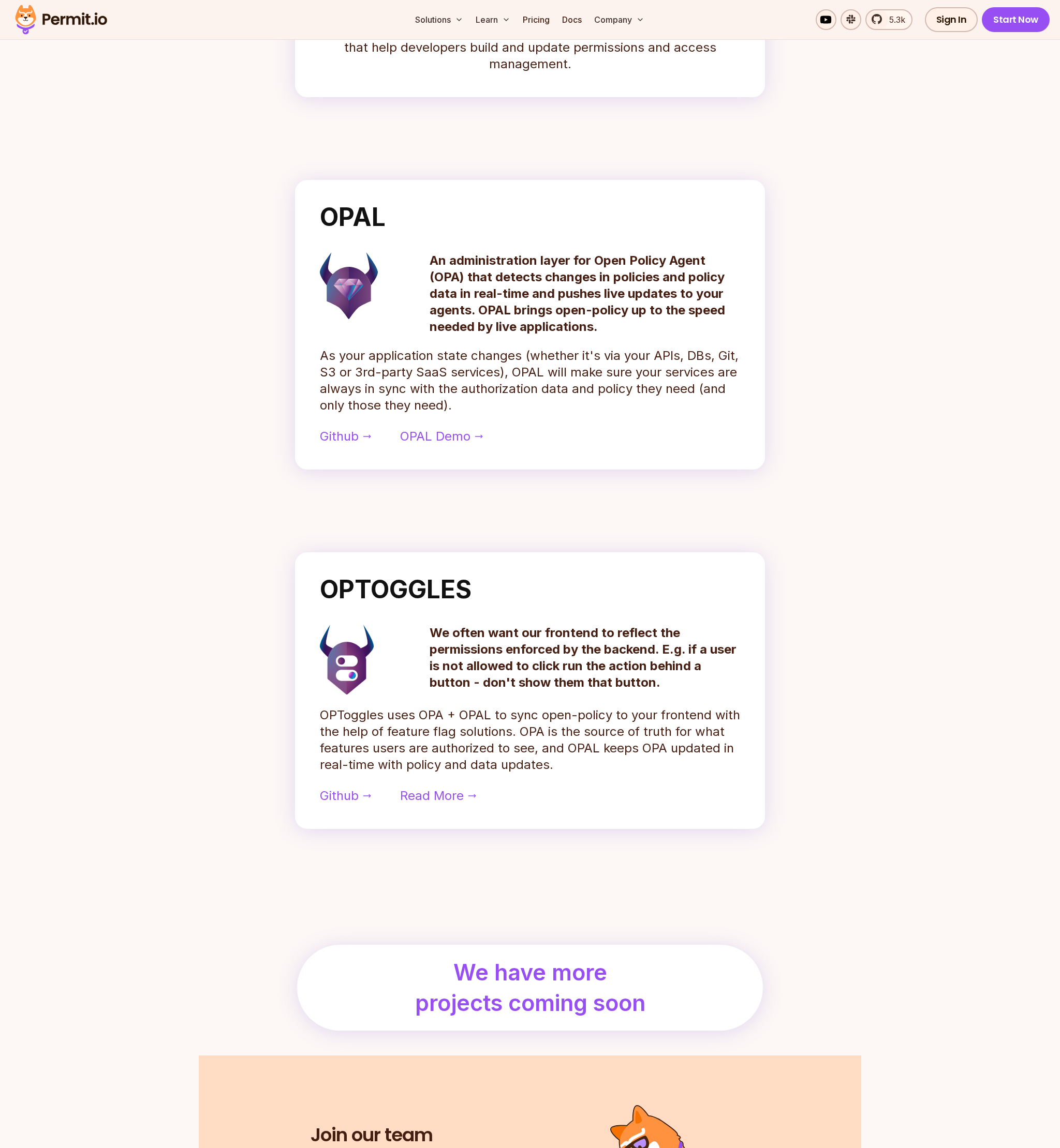
scroll to position [0, 0]
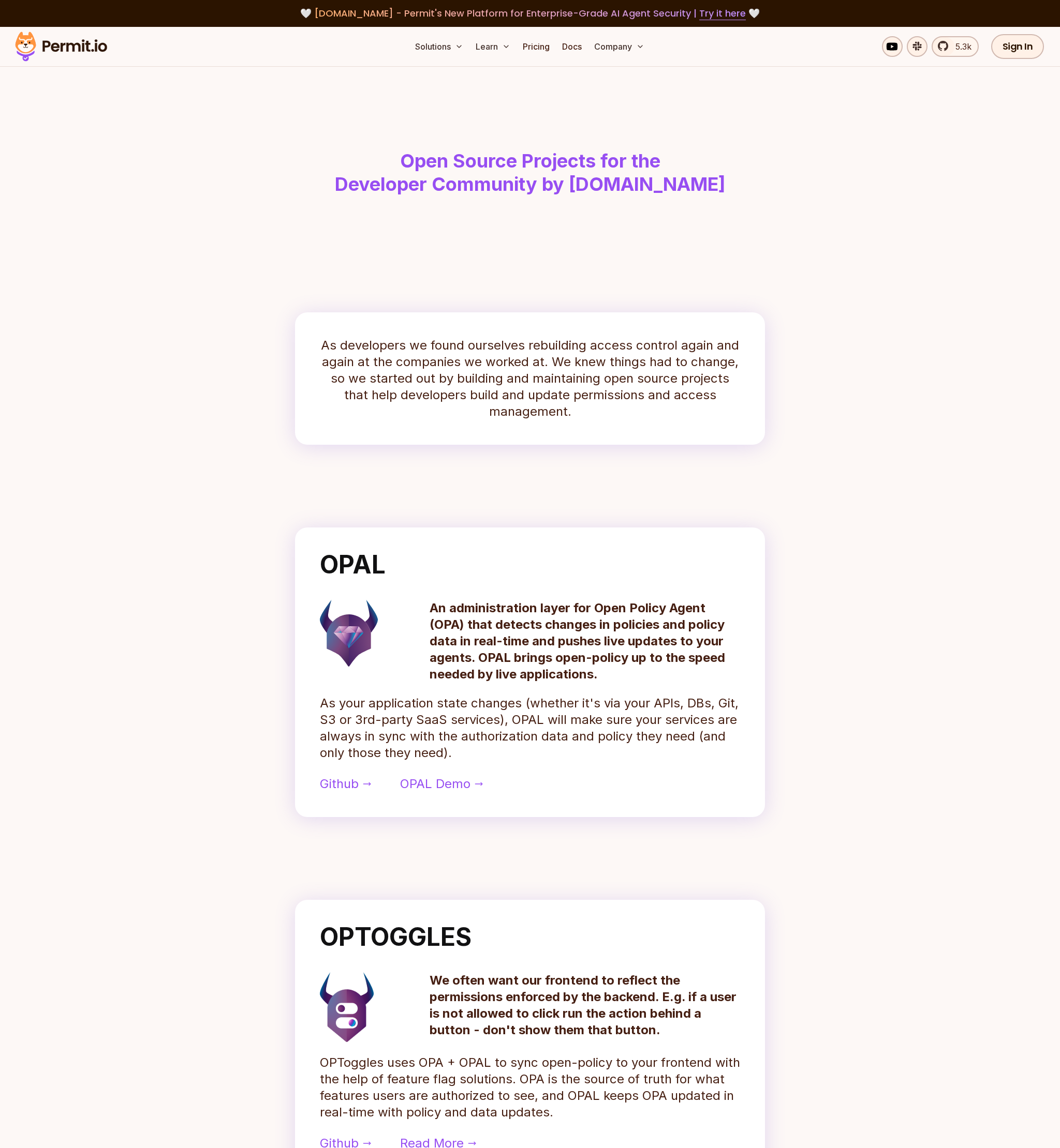
click at [594, 551] on div "OPAL An administration layer for Open Policy Agent (OPA) that detects changes i…" at bounding box center [530, 673] width 470 height 290
click at [444, 732] on p "As your application state changes (whether it's via your APIs, DBs, Git, S3 or …" at bounding box center [530, 728] width 420 height 66
click at [442, 730] on p "As your application state changes (whether it's via your APIs, DBs, Git, S3 or …" at bounding box center [530, 728] width 420 height 66
click at [511, 690] on div "OPAL An administration layer for Open Policy Agent (OPA) that detects changes i…" at bounding box center [530, 673] width 470 height 290
click at [639, 699] on p "As your application state changes (whether it's via your APIs, DBs, Git, S3 or …" at bounding box center [530, 728] width 420 height 66
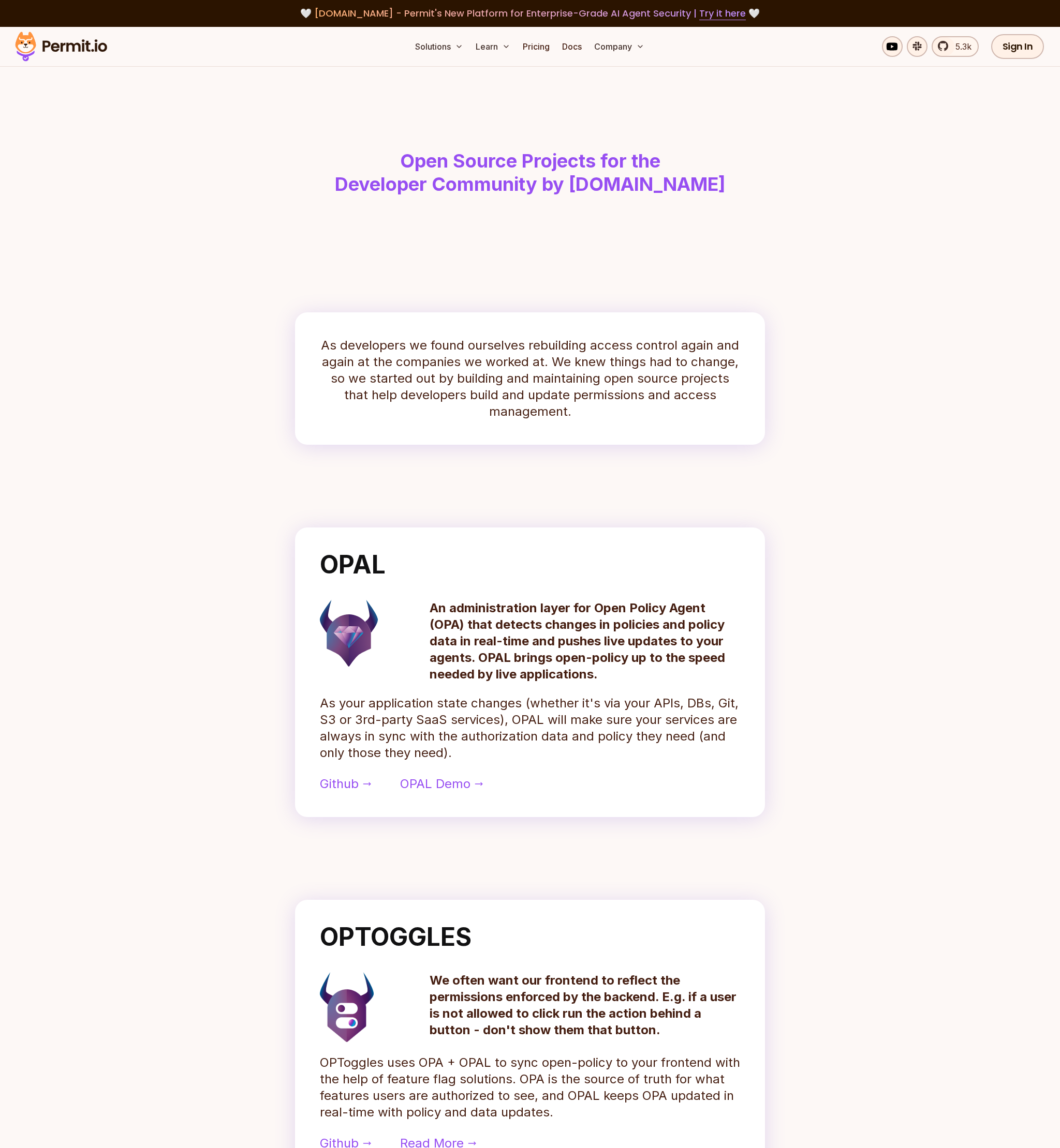
click at [647, 699] on p "As your application state changes (whether it's via your APIs, DBs, Git, S3 or …" at bounding box center [530, 728] width 420 height 66
click at [663, 703] on p "As your application state changes (whether it's via your APIs, DBs, Git, S3 or …" at bounding box center [530, 728] width 420 height 66
click at [717, 706] on p "As your application state changes (whether it's via your APIs, DBs, Git, S3 or …" at bounding box center [530, 728] width 420 height 66
click at [531, 775] on div "OPAL An administration layer for Open Policy Agent (OPA) that detects changes i…" at bounding box center [530, 673] width 470 height 290
click at [546, 770] on div "OPAL An administration layer for Open Policy Agent (OPA) that detects changes i…" at bounding box center [530, 673] width 470 height 290
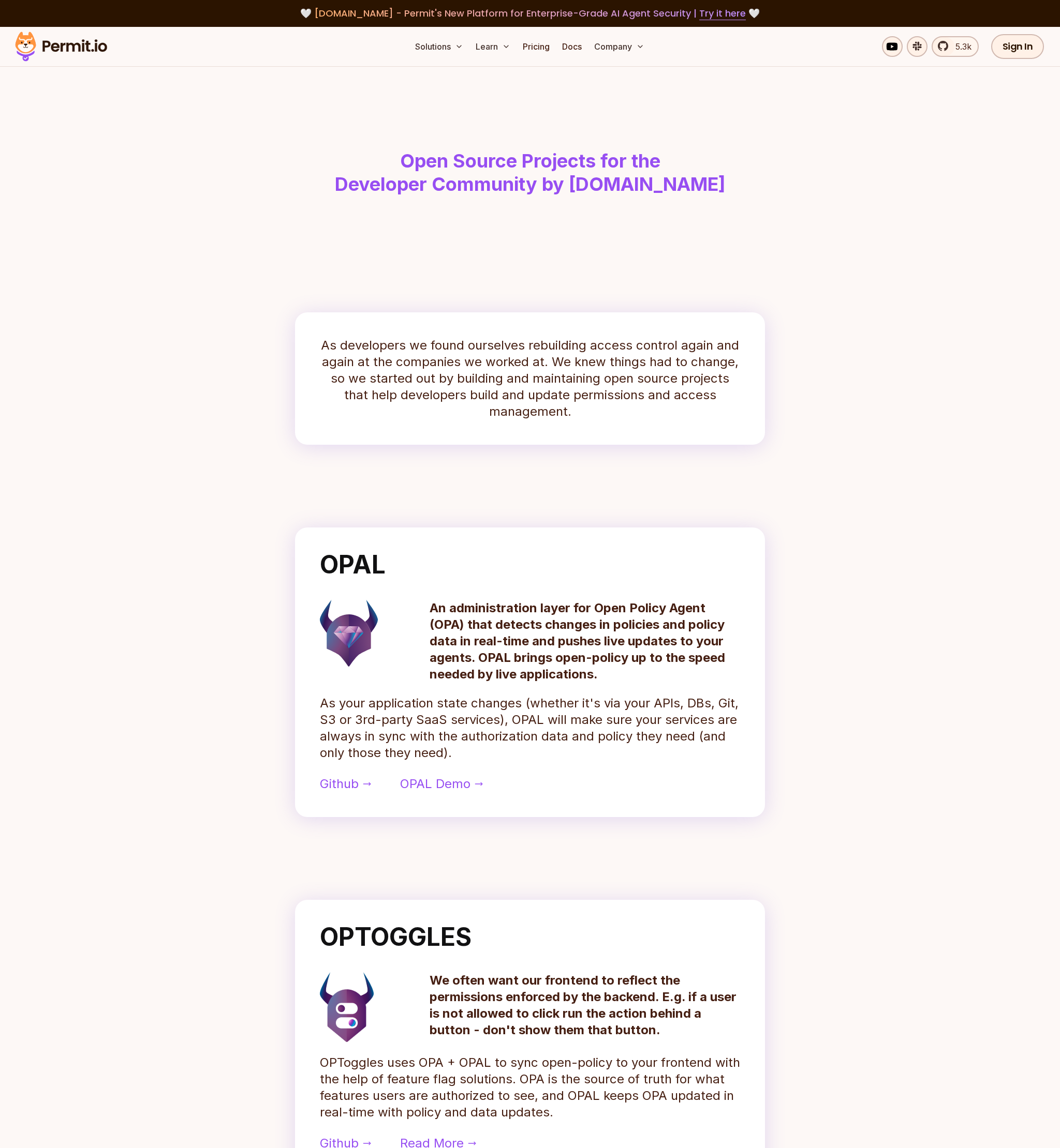
click at [556, 765] on div "OPAL An administration layer for Open Policy Agent (OPA) that detects changes i…" at bounding box center [530, 673] width 470 height 290
click at [544, 761] on p "As your application state changes (whether it's via your APIs, DBs, Git, S3 or …" at bounding box center [530, 728] width 420 height 66
click at [533, 758] on p "As your application state changes (whether it's via your APIs, DBs, Git, S3 or …" at bounding box center [530, 728] width 420 height 66
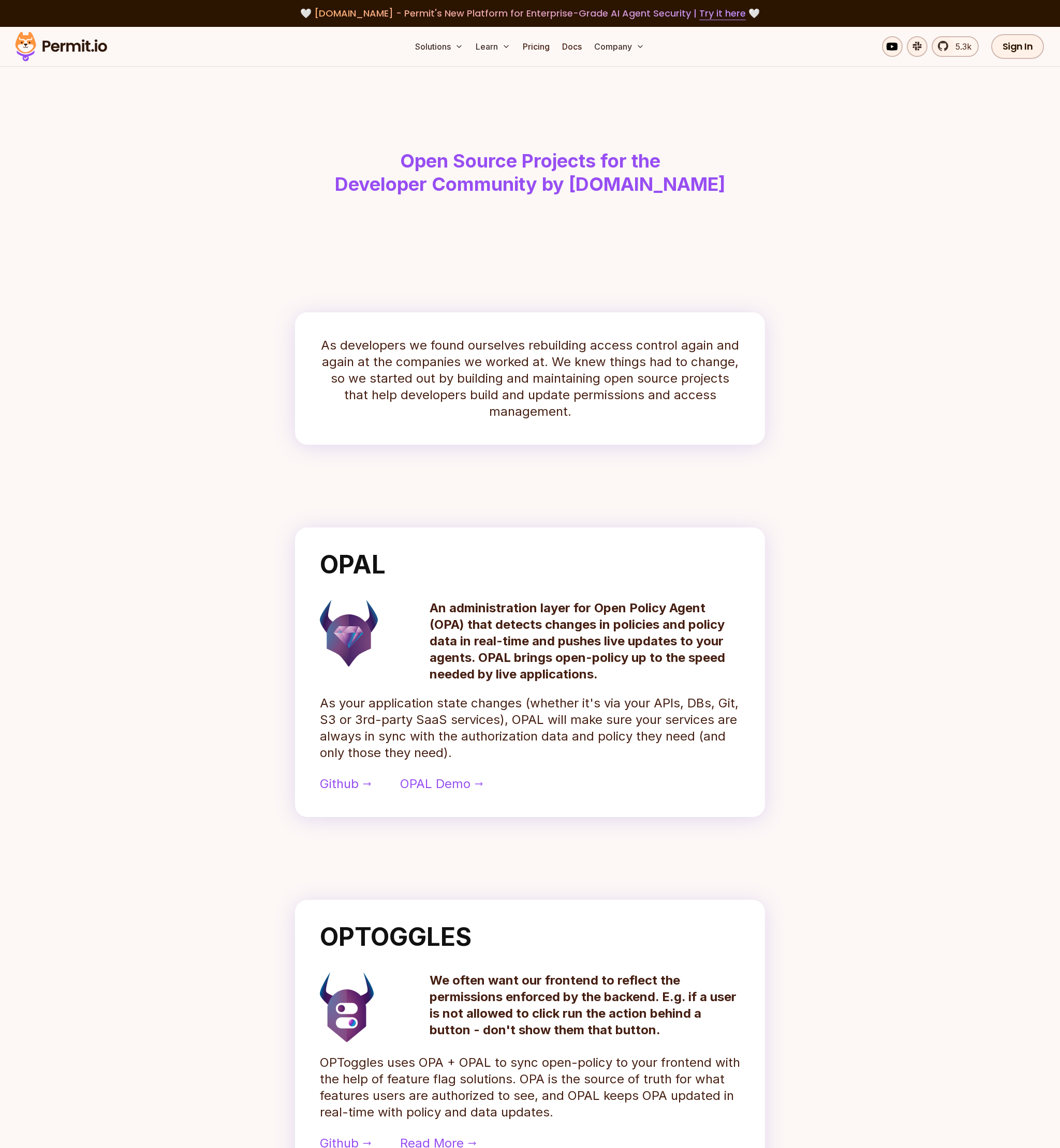
click at [546, 757] on p "As your application state changes (whether it's via your APIs, DBs, Git, S3 or …" at bounding box center [530, 728] width 420 height 66
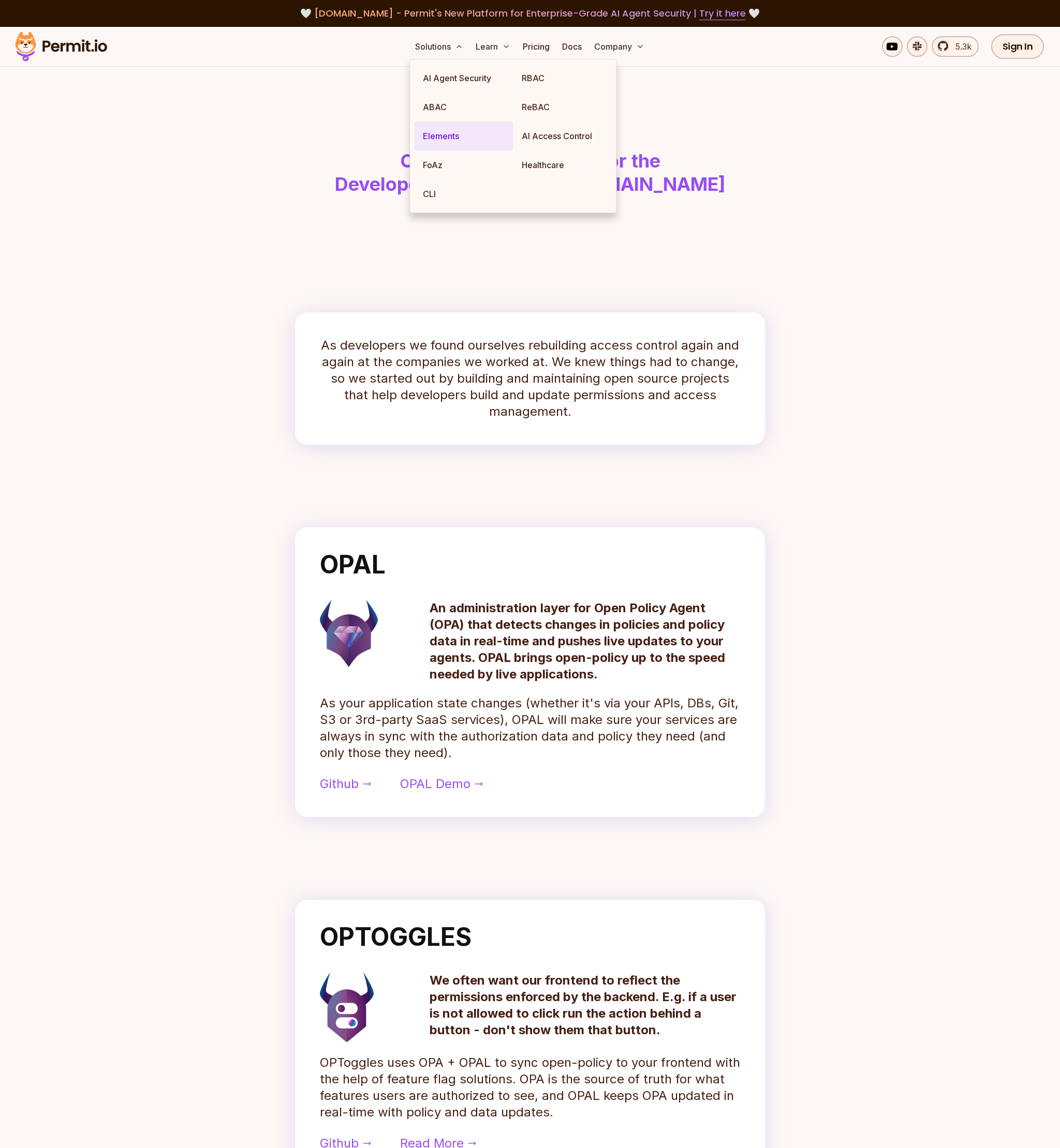
click at [436, 130] on link "Elements" at bounding box center [464, 136] width 99 height 29
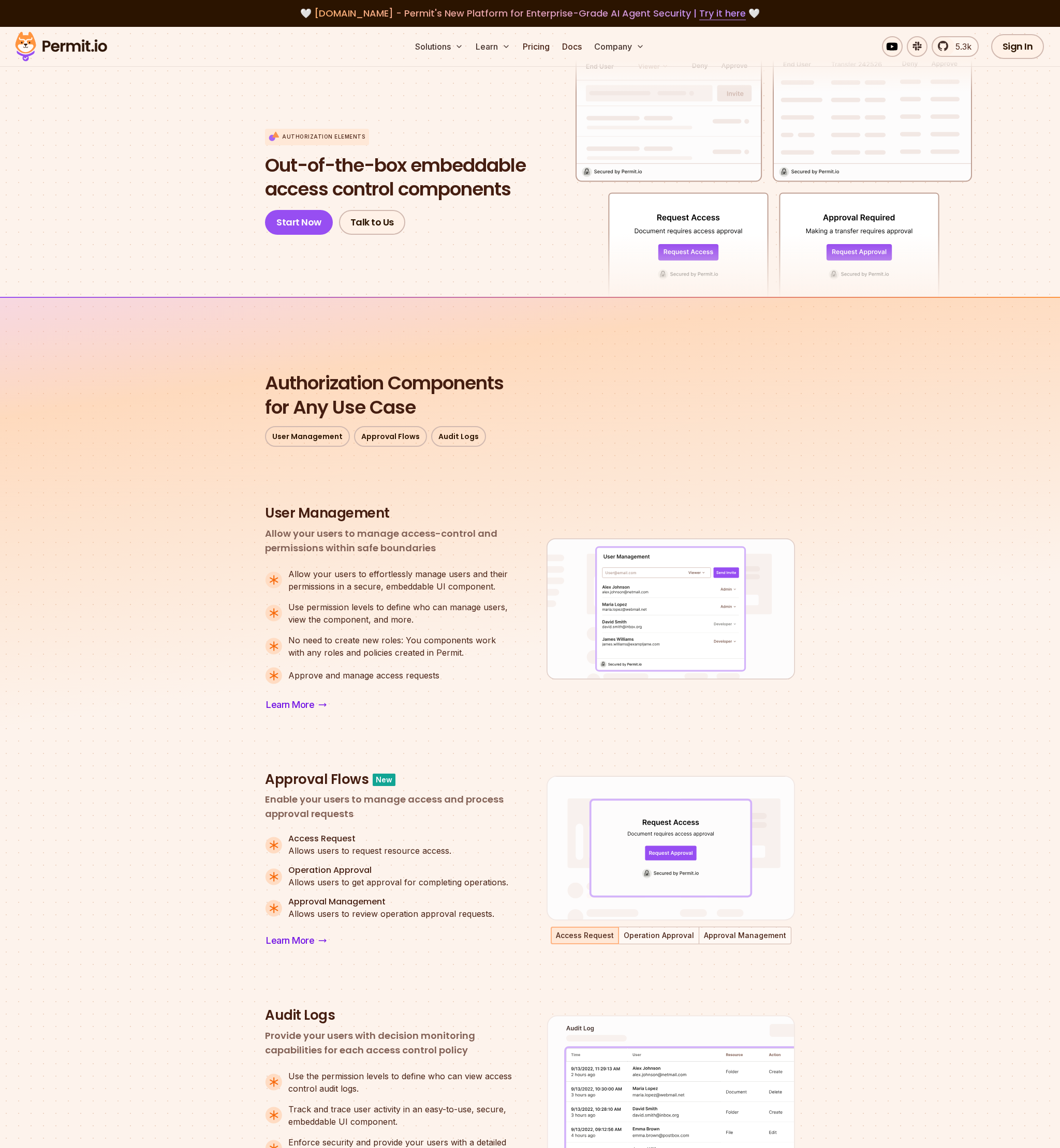
click at [694, 229] on div "Authorization Elements Out-of-the-box embeddable access control components Star…" at bounding box center [530, 182] width 530 height 107
click at [498, 174] on span "Out-of-the-box embeddable" at bounding box center [395, 166] width 261 height 24
click at [498, 165] on span "Out-of-the-box embeddable" at bounding box center [395, 166] width 261 height 24
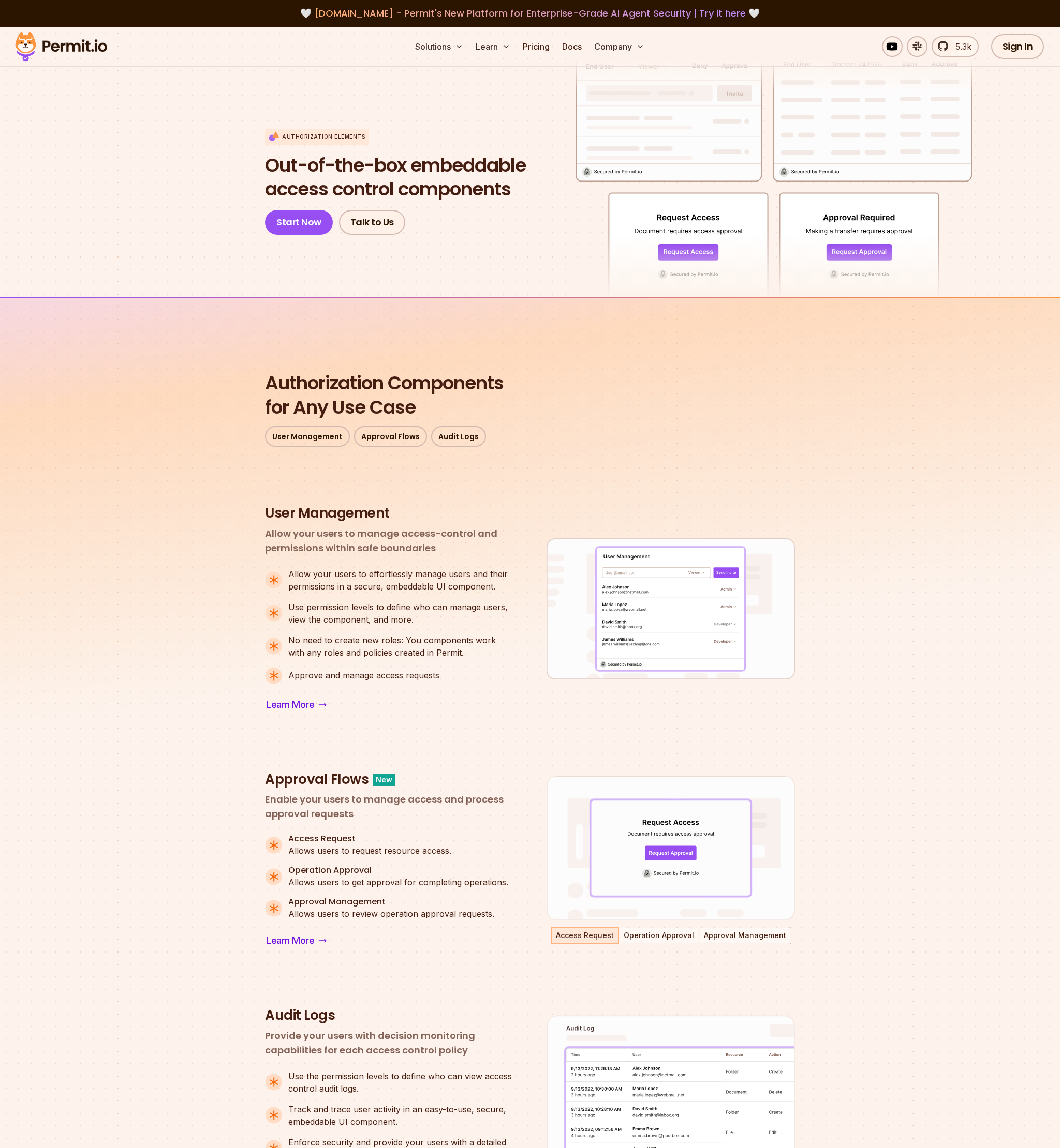
click at [498, 165] on span "Out-of-the-box embeddable" at bounding box center [395, 166] width 261 height 24
click at [617, 111] on link "Open Source" at bounding box center [643, 107] width 102 height 29
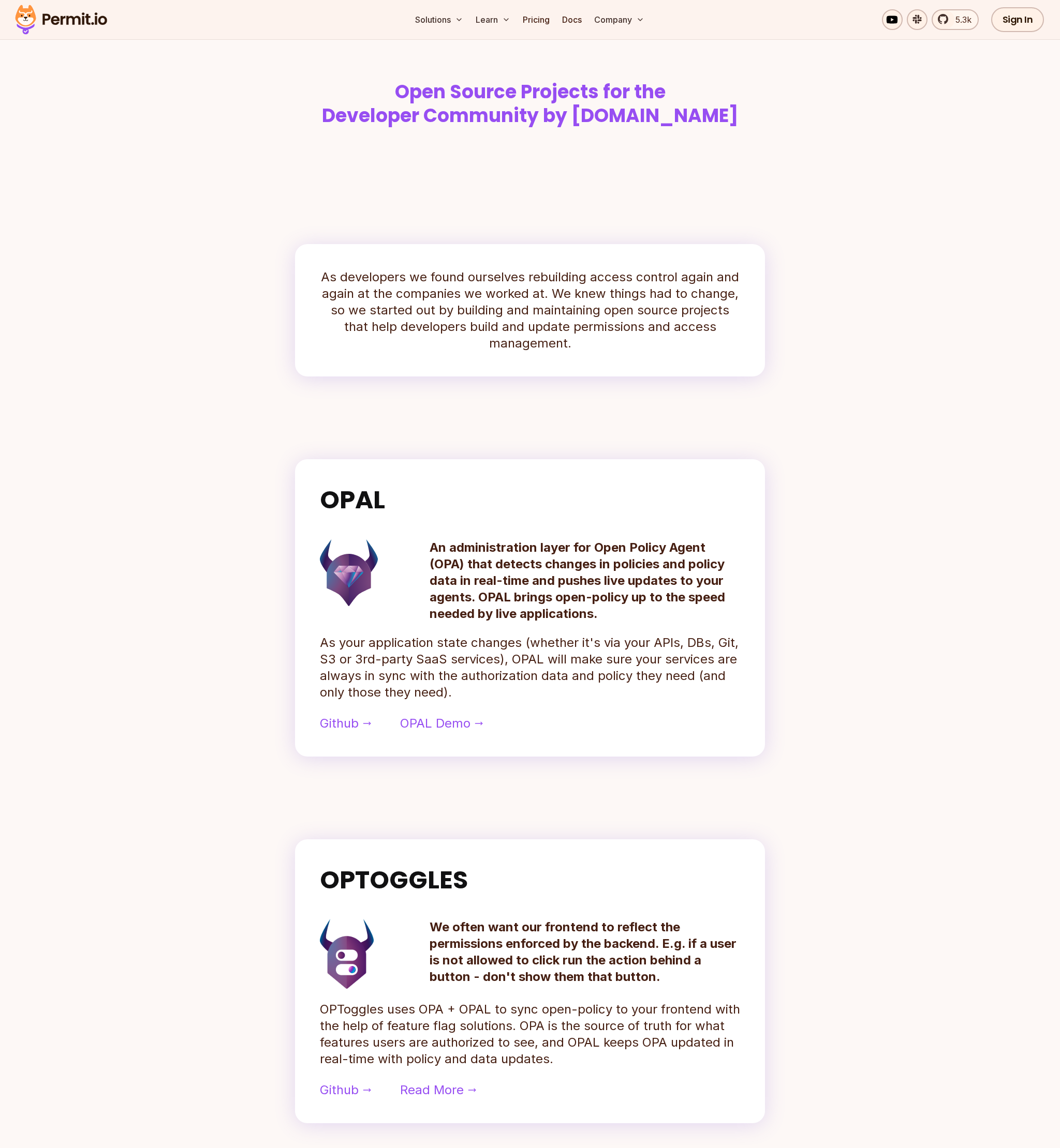
scroll to position [75, 0]
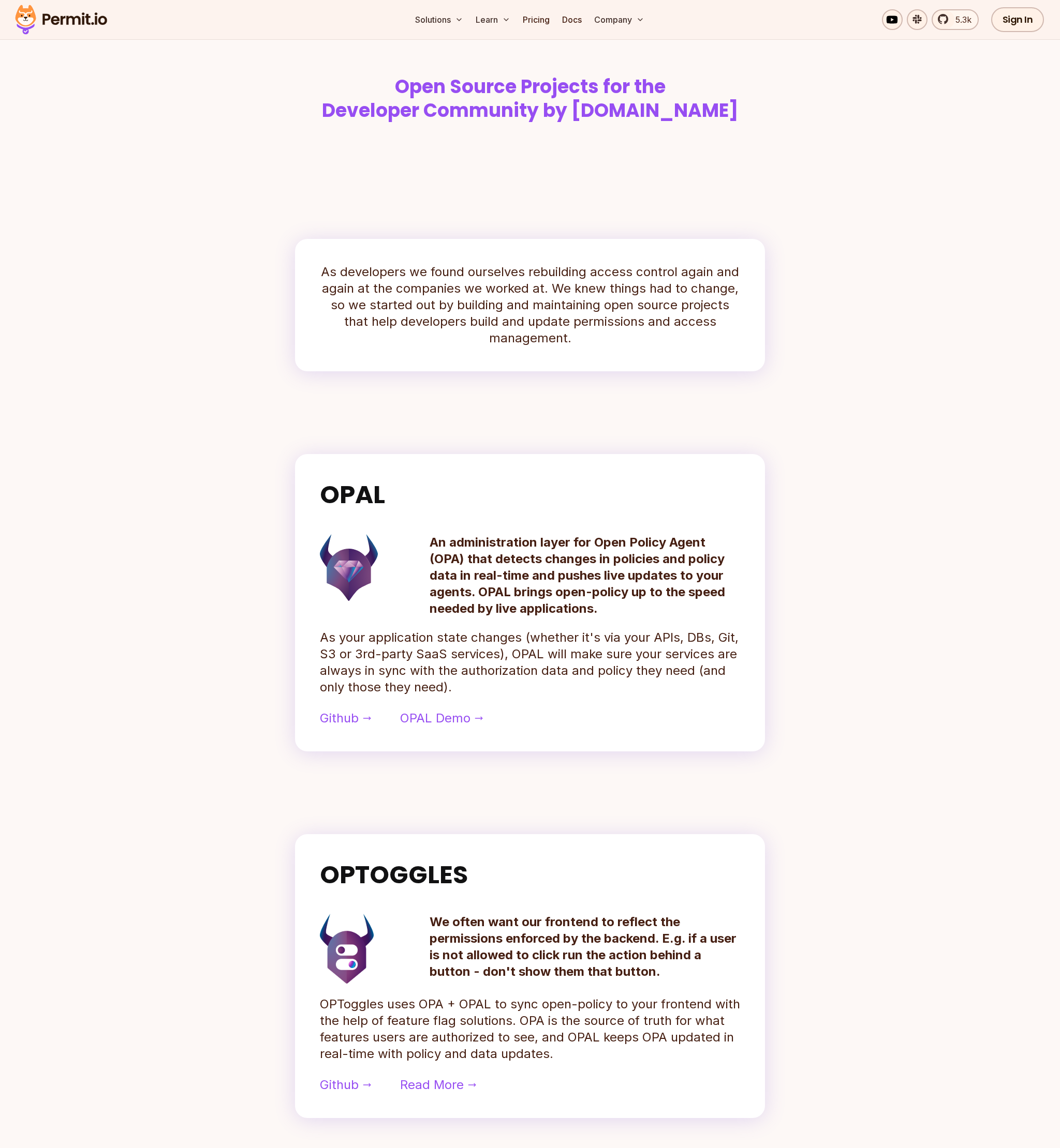
click at [543, 397] on div "Open Source Projects for the Developer Community by [DOMAIN_NAME] As developers…" at bounding box center [530, 815] width 662 height 1646
click at [954, 24] on span "5.3k" at bounding box center [960, 20] width 22 height 12
